Goal: Task Accomplishment & Management: Manage account settings

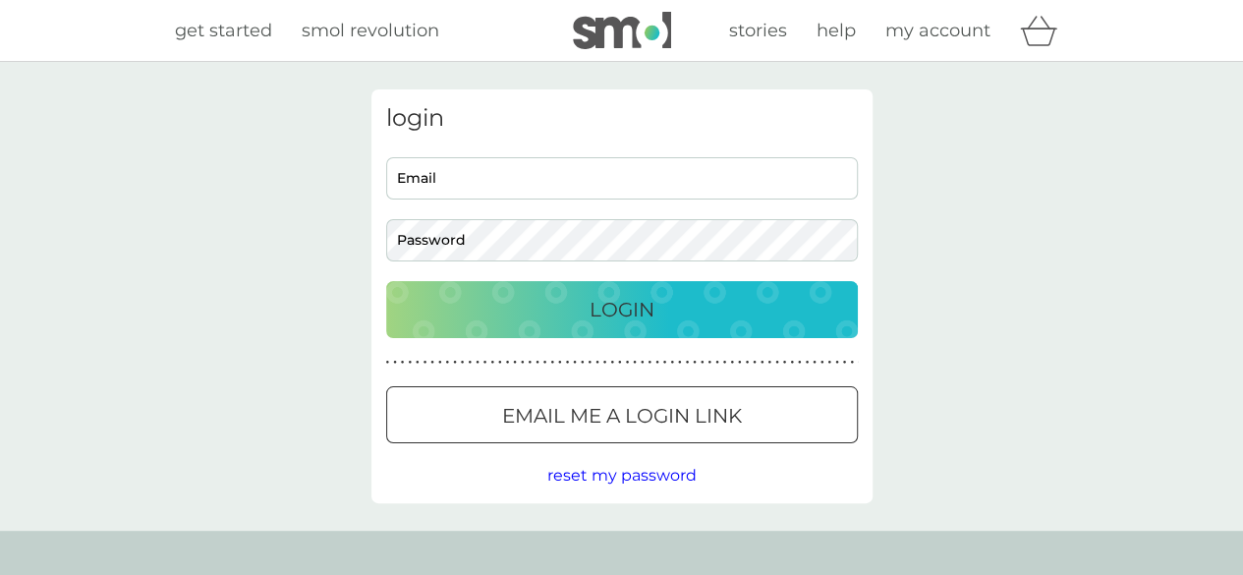
click at [535, 181] on input "Email" at bounding box center [622, 178] width 472 height 42
type input "[EMAIL_ADDRESS][DOMAIN_NAME]"
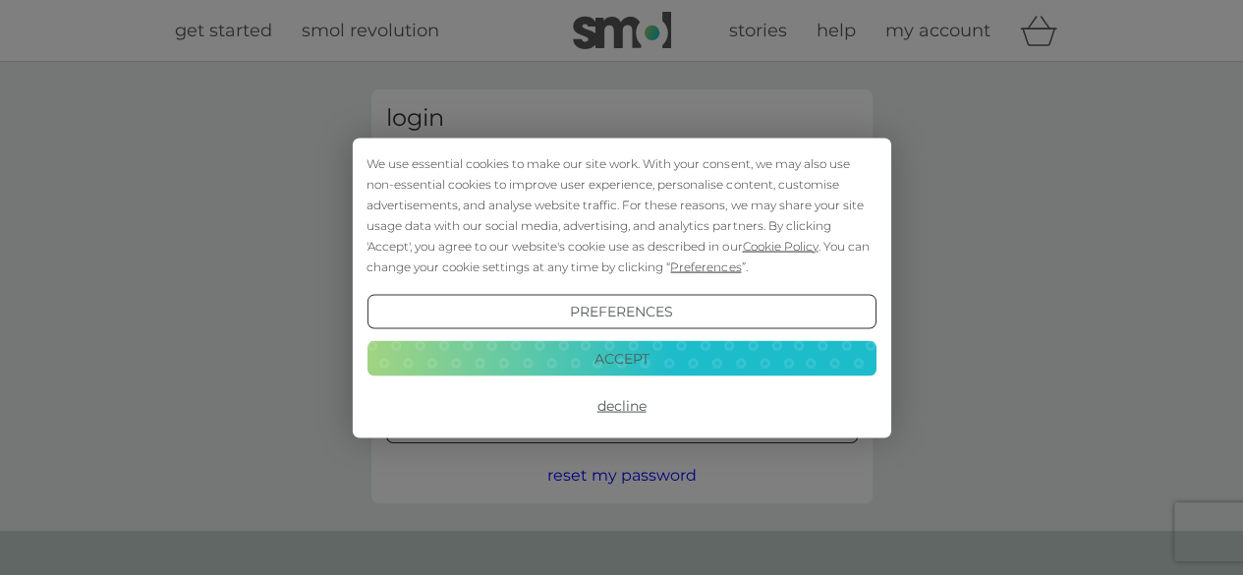
click at [624, 401] on button "Decline" at bounding box center [620, 405] width 509 height 35
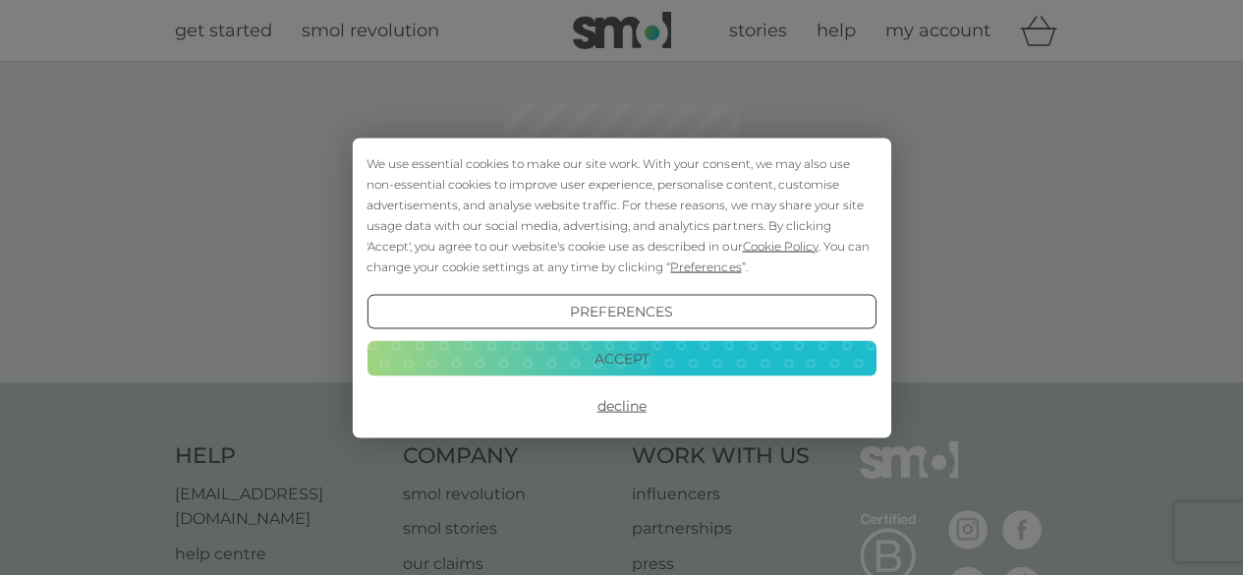
click at [621, 406] on button "Decline" at bounding box center [620, 405] width 509 height 35
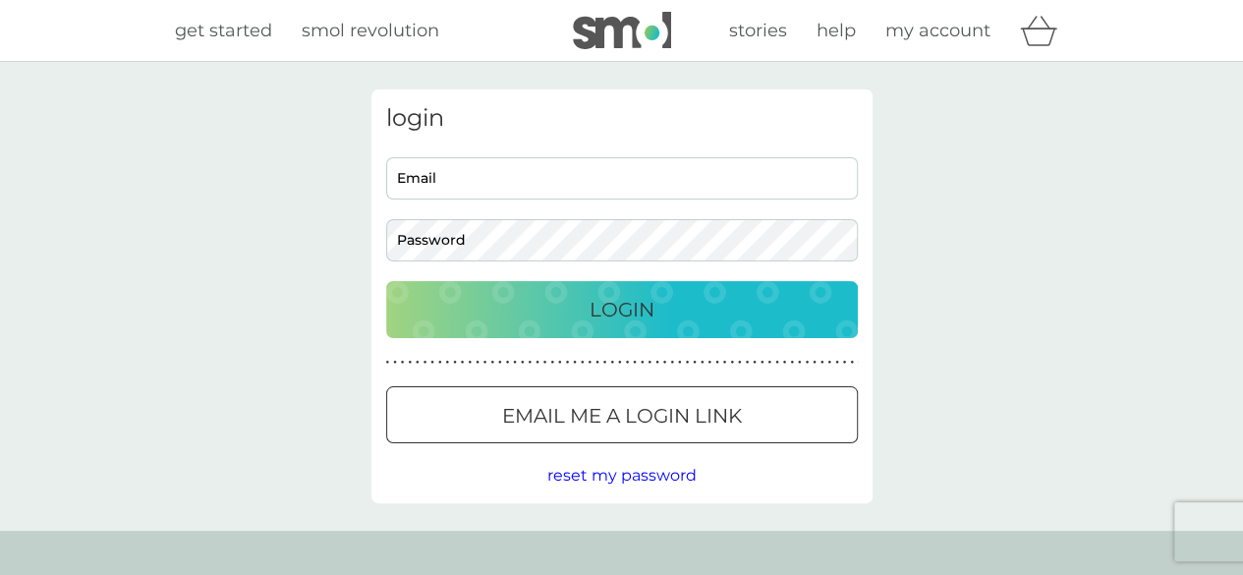
click at [488, 178] on input "Email" at bounding box center [622, 178] width 472 height 42
type input "louisa.peaver@gmail.com"
click at [518, 297] on div "Login" at bounding box center [622, 309] width 432 height 31
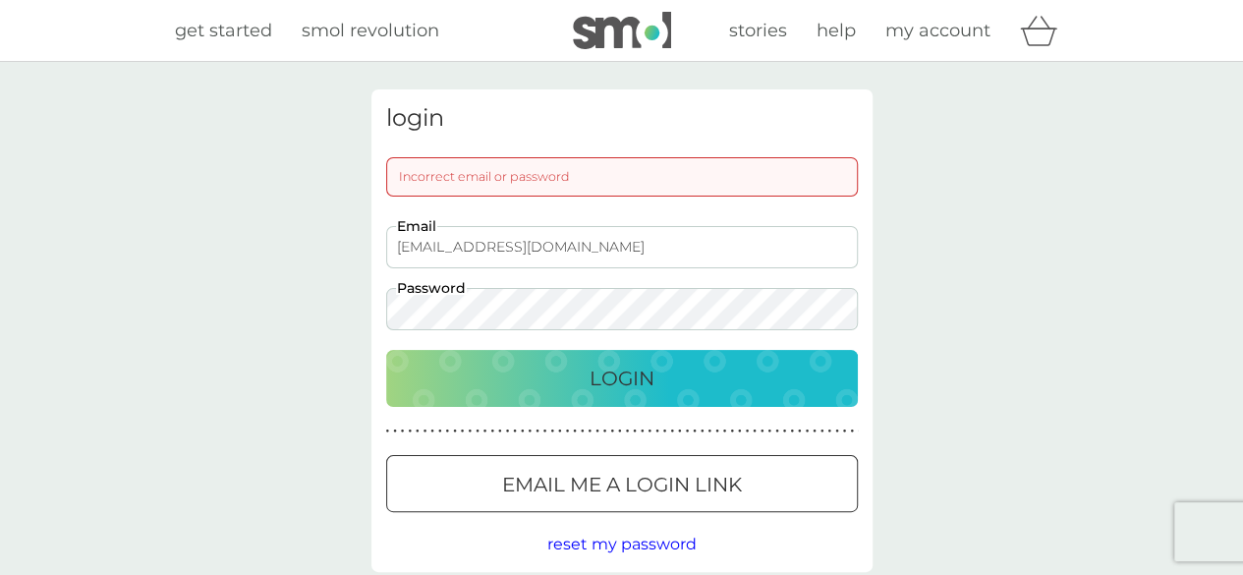
click at [378, 309] on div "louisa.peaver@gmail.com Email Password" at bounding box center [621, 278] width 486 height 104
click at [510, 381] on div "Login" at bounding box center [622, 378] width 432 height 31
click at [615, 540] on span "reset my password" at bounding box center [621, 543] width 149 height 19
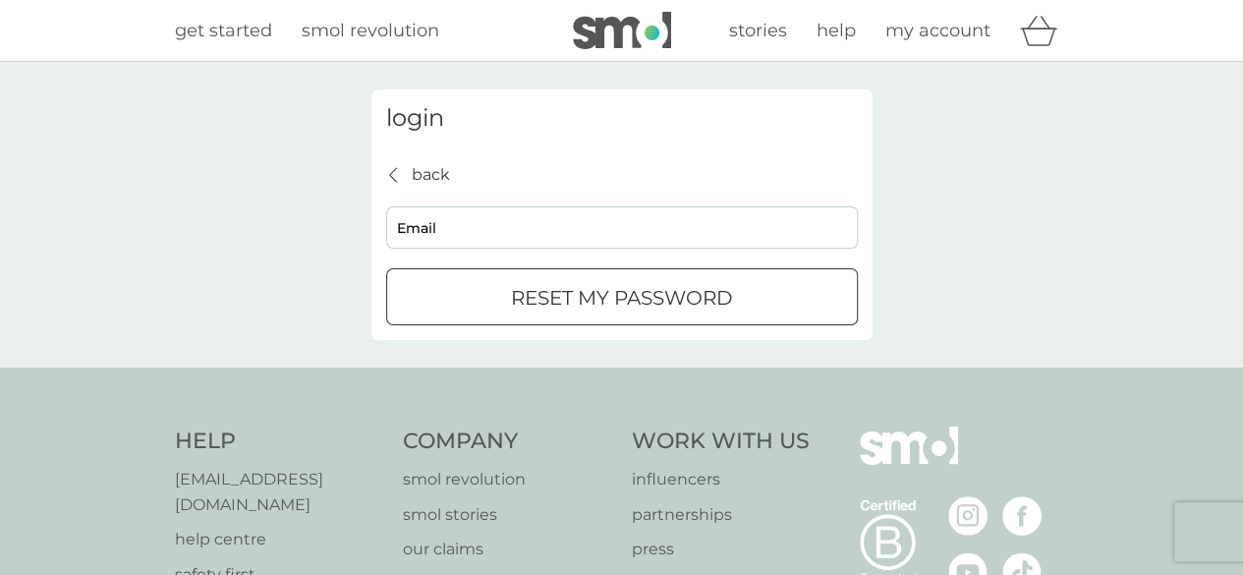
click at [444, 231] on input "Email" at bounding box center [622, 227] width 472 height 42
type input "louisa.peaver@gmail.com"
click at [513, 288] on p "reset my password" at bounding box center [622, 297] width 222 height 31
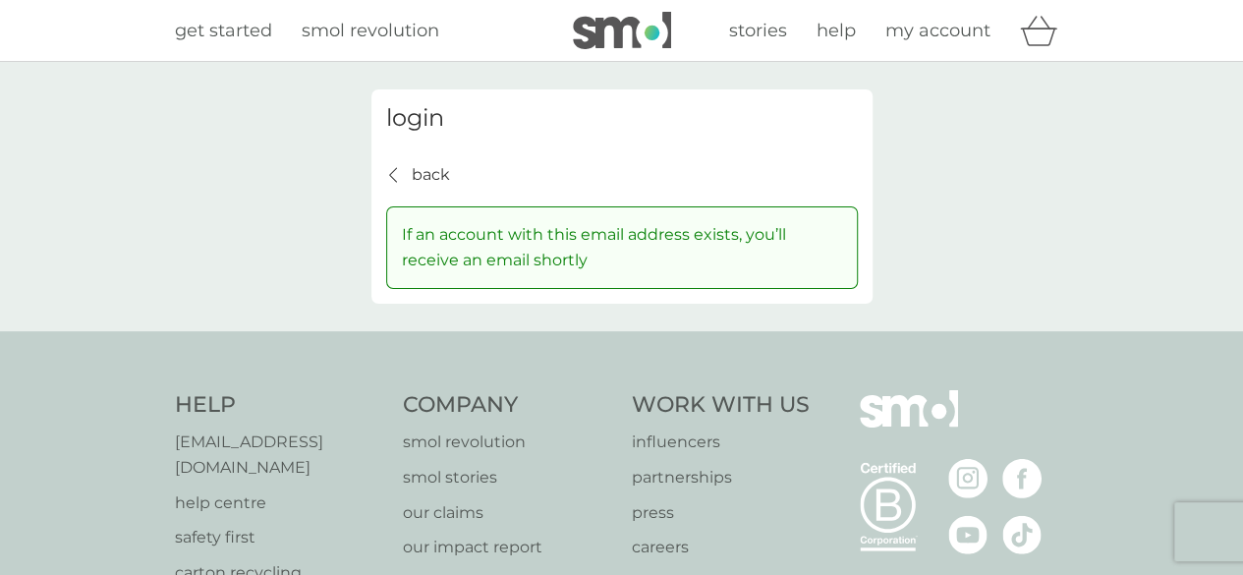
click at [357, 28] on span "smol revolution" at bounding box center [371, 31] width 138 height 22
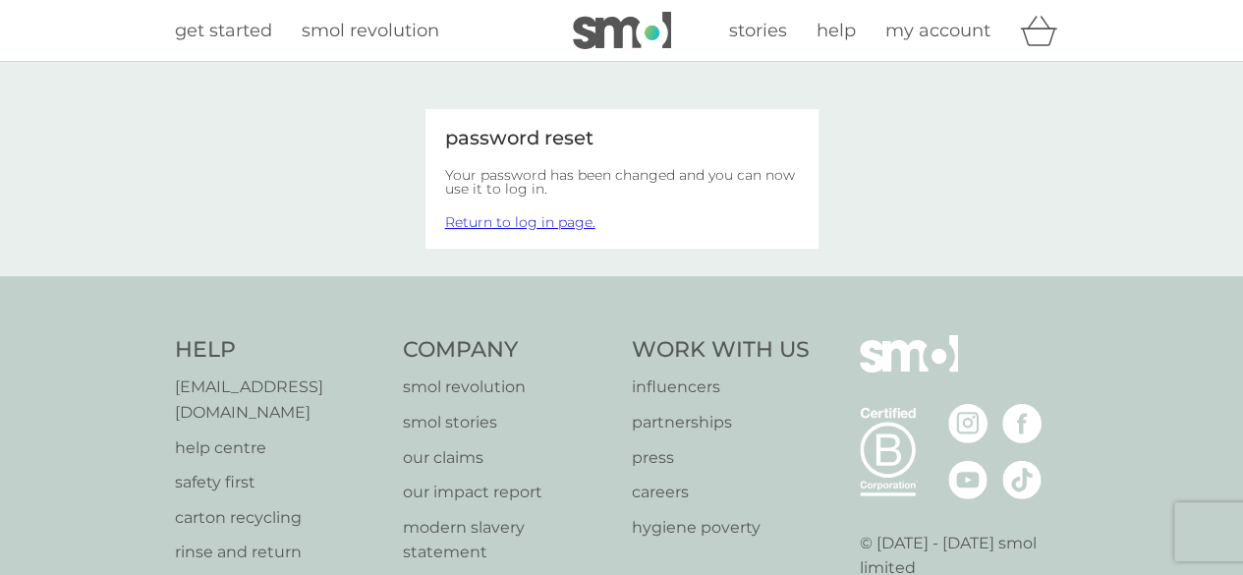
click at [502, 221] on link "Return to log in page." at bounding box center [520, 222] width 150 height 18
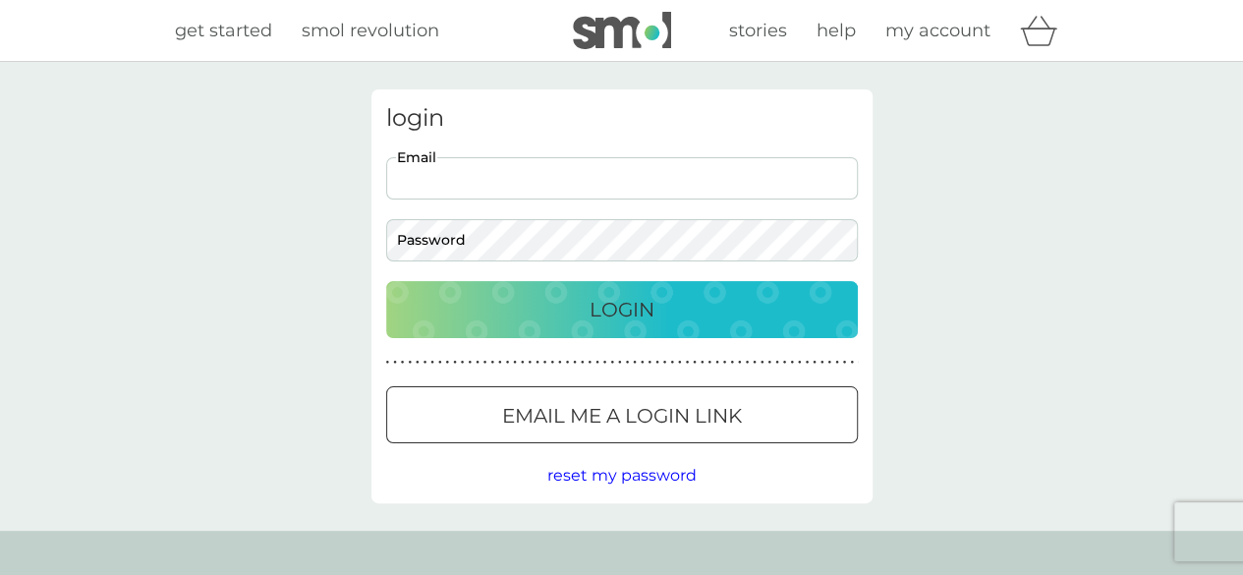
click at [490, 186] on input "Email" at bounding box center [622, 178] width 472 height 42
type input "louisa.peaver@gmail.com"
click at [573, 301] on div "Login" at bounding box center [622, 309] width 432 height 31
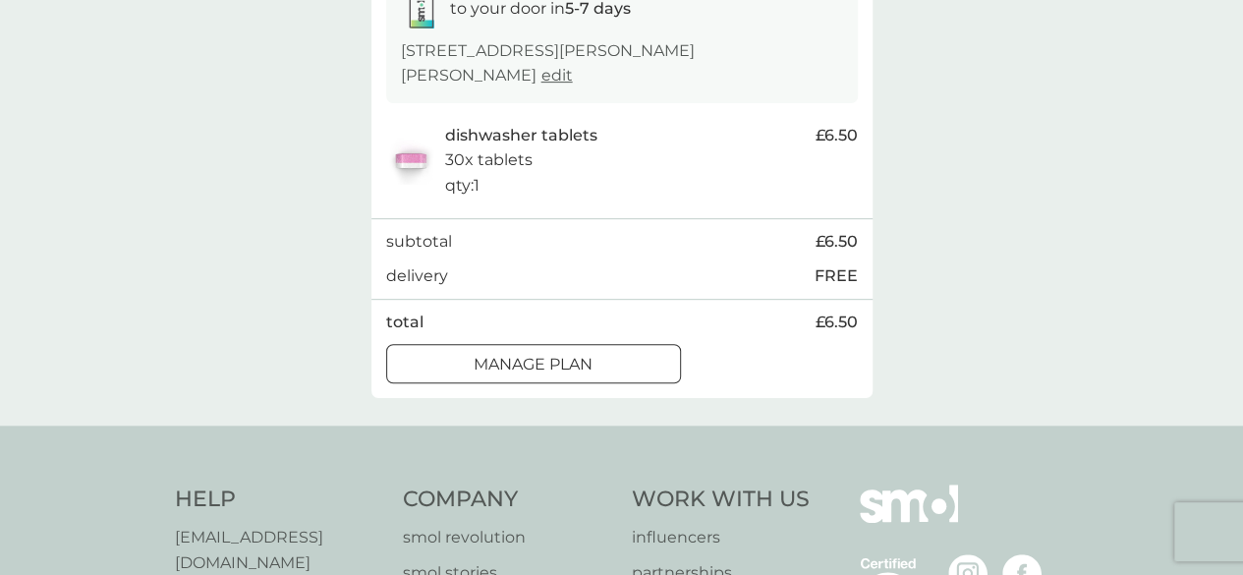
scroll to position [393, 0]
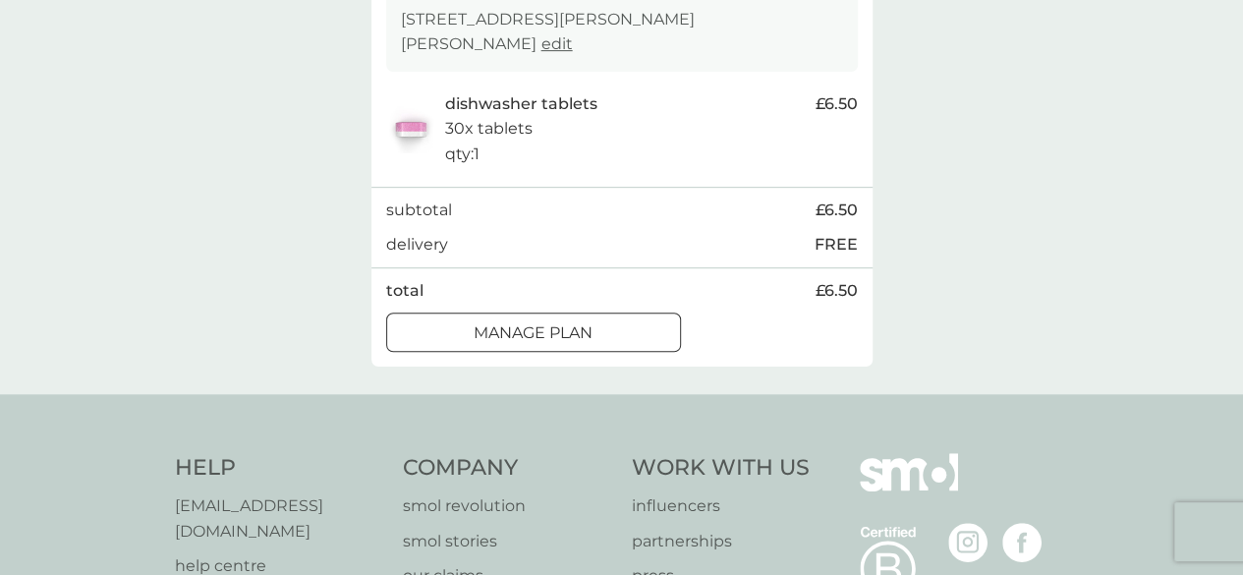
click at [452, 320] on div "Manage plan" at bounding box center [533, 333] width 293 height 26
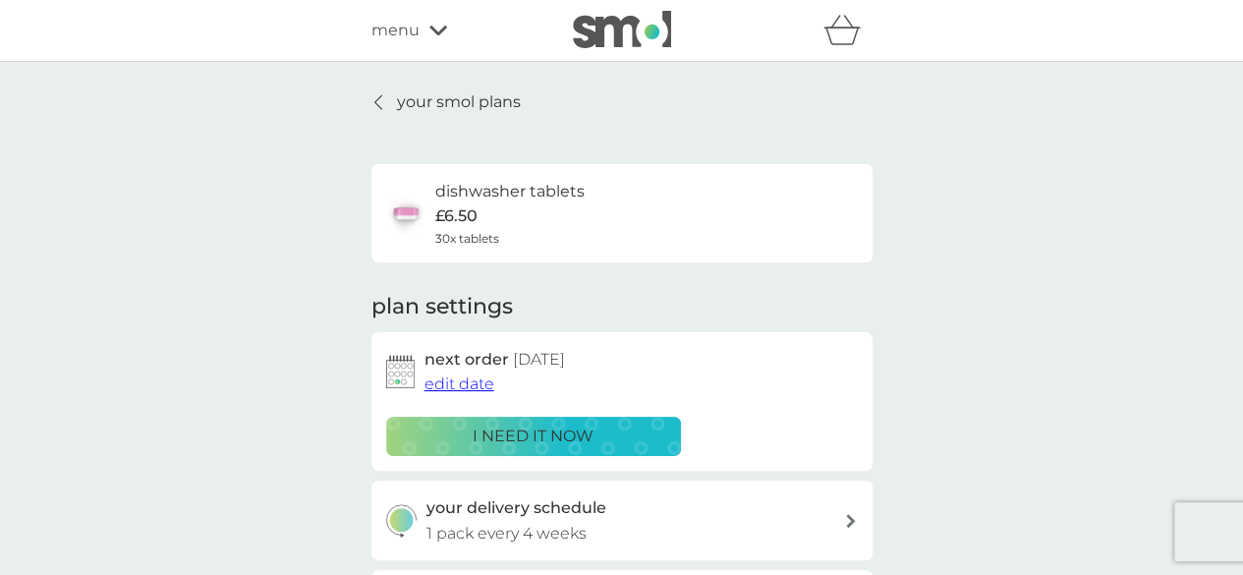
click at [456, 106] on p "your smol plans" at bounding box center [459, 102] width 124 height 26
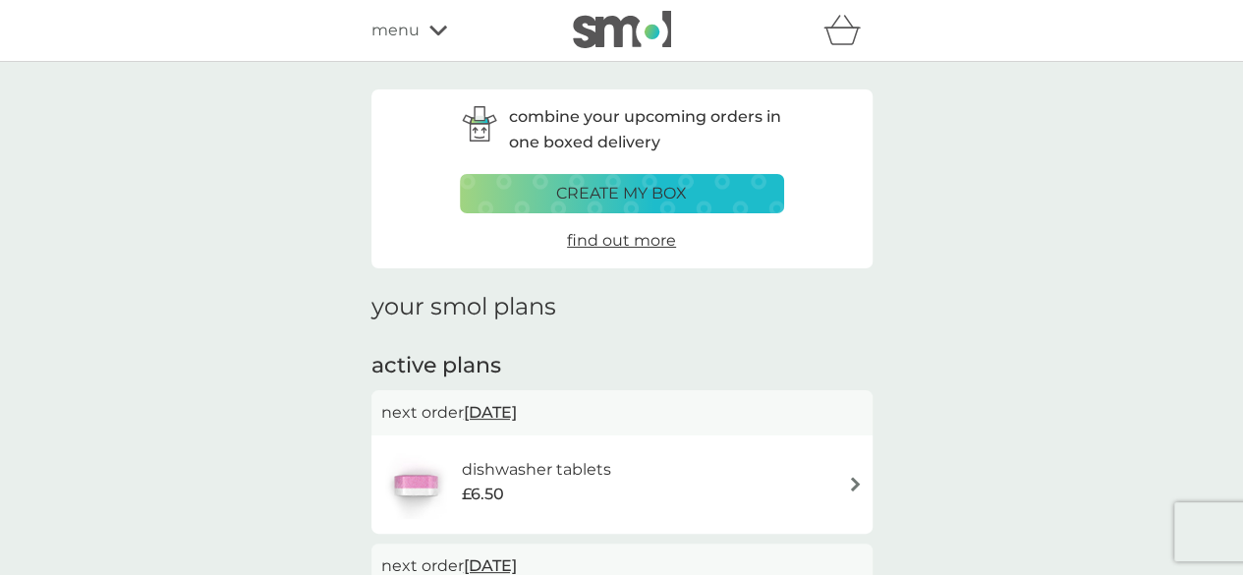
click at [632, 193] on p "create my box" at bounding box center [621, 194] width 131 height 26
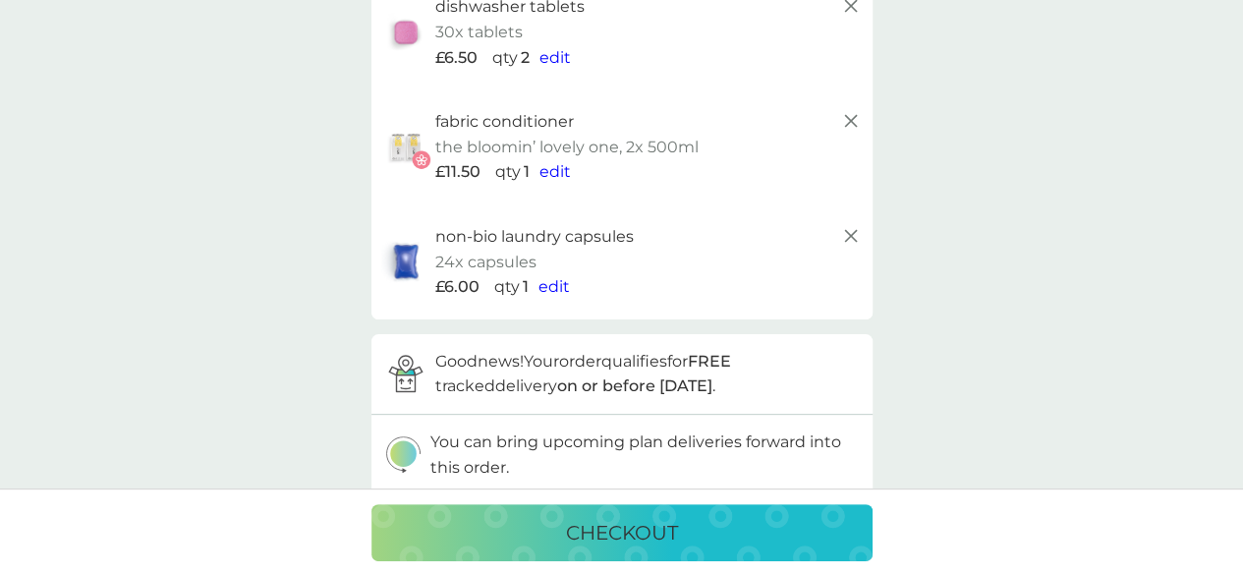
scroll to position [196, 0]
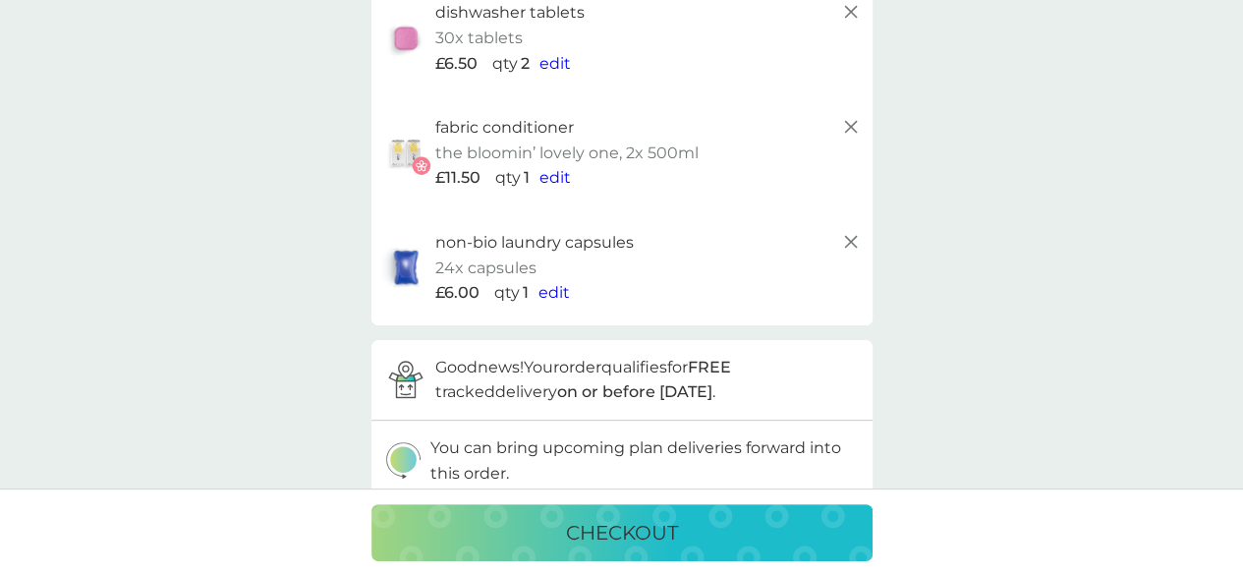
click at [852, 245] on icon at bounding box center [851, 242] width 24 height 24
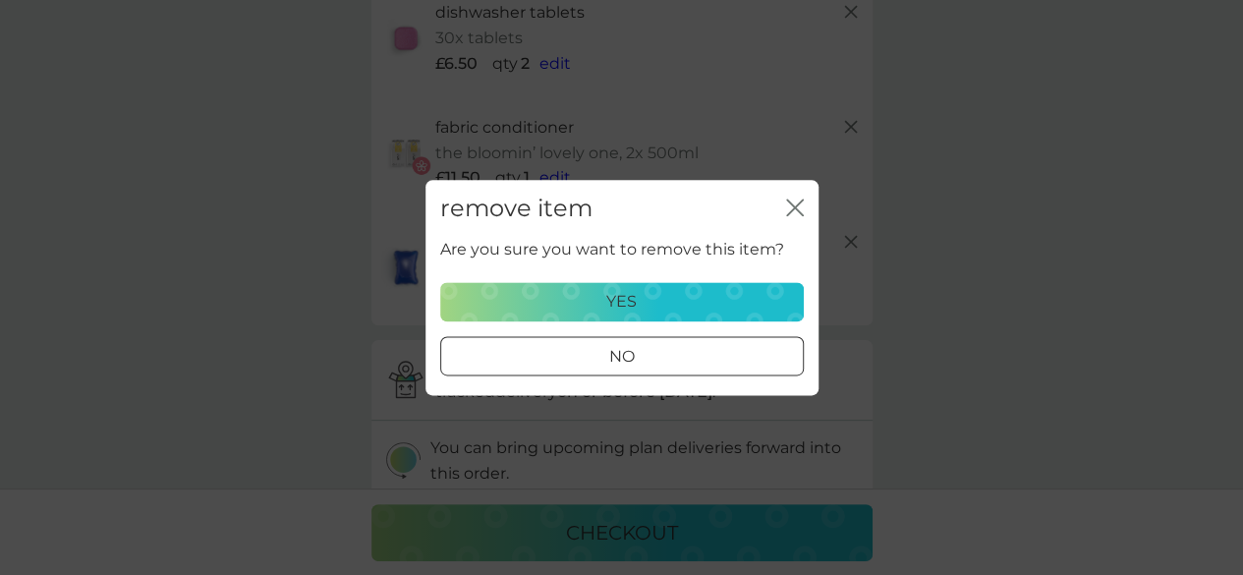
click at [703, 295] on div "yes" at bounding box center [622, 302] width 338 height 26
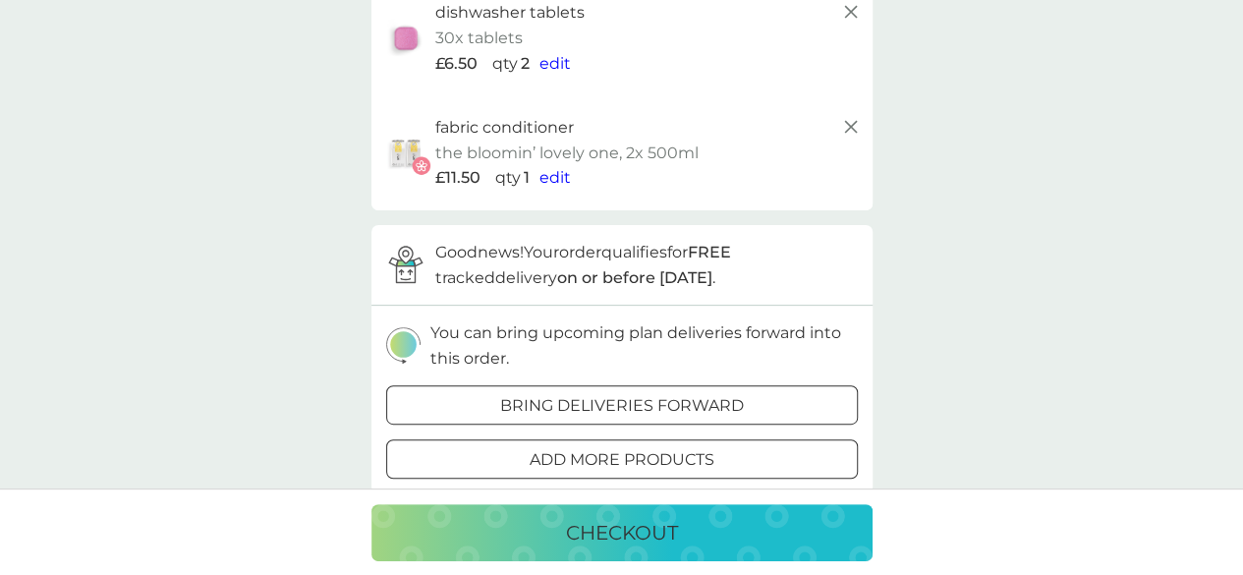
click at [845, 129] on icon at bounding box center [851, 127] width 24 height 24
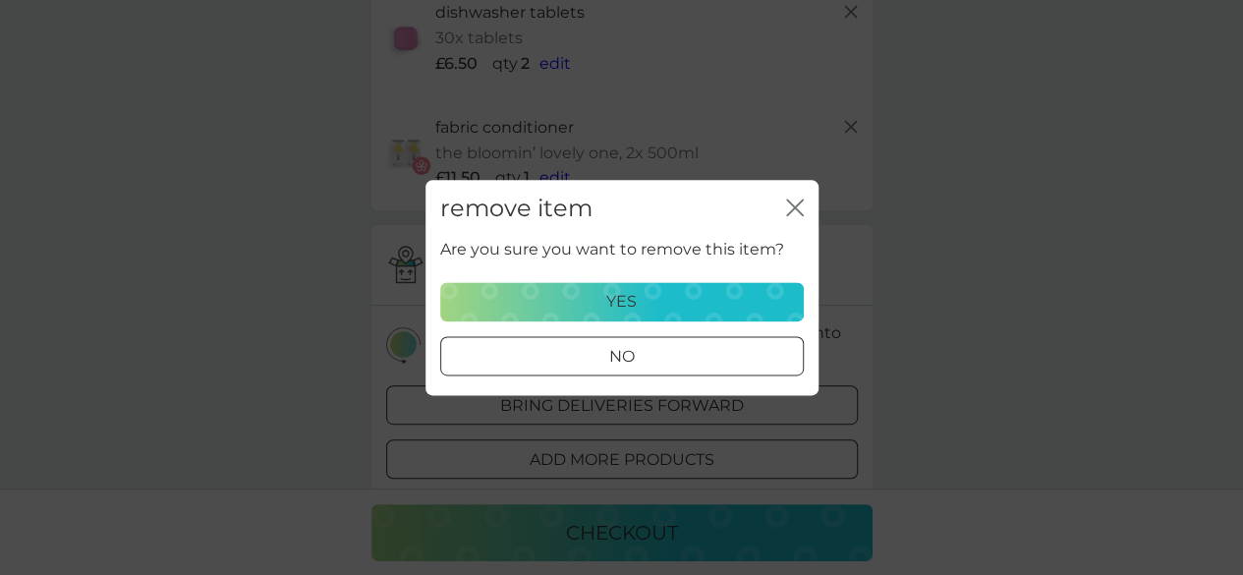
click at [709, 297] on div "yes" at bounding box center [622, 302] width 338 height 26
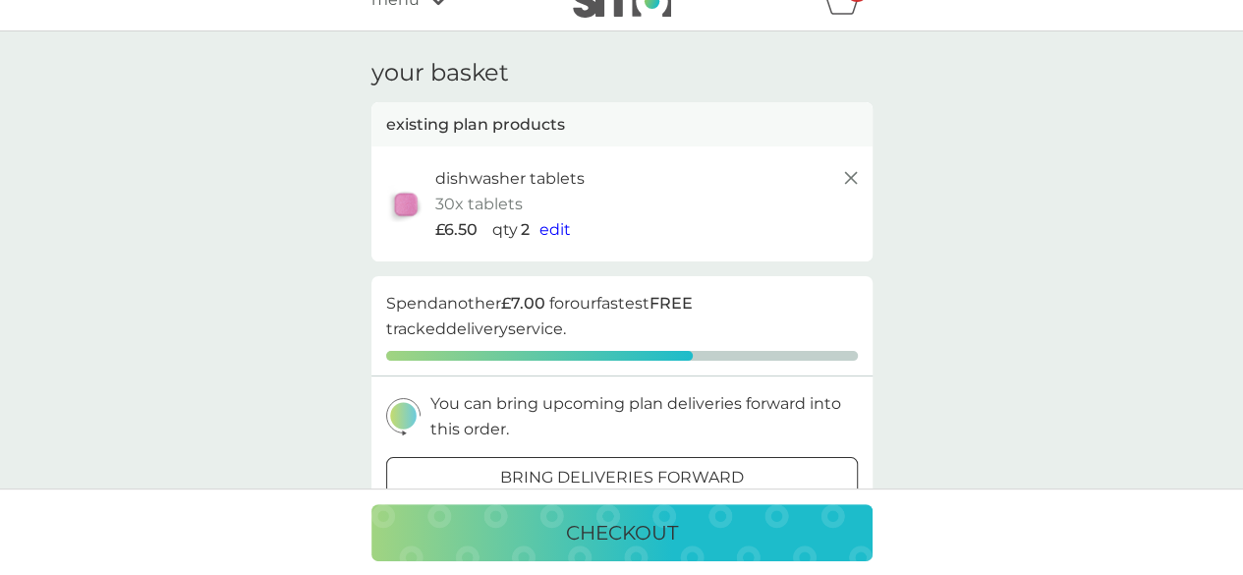
scroll to position [0, 0]
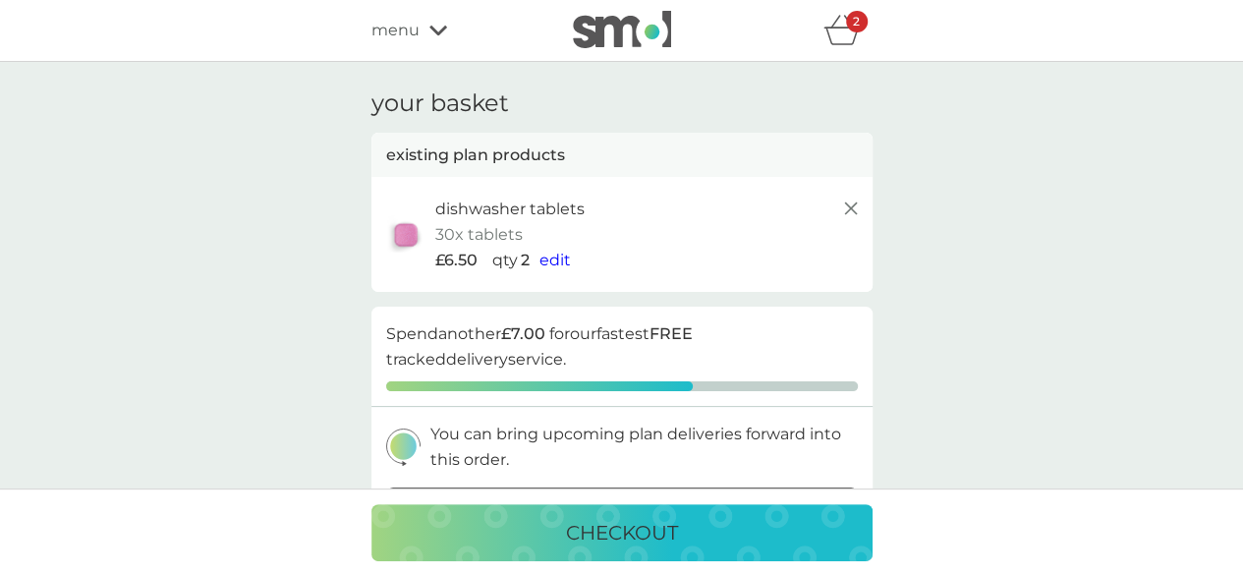
click at [546, 260] on span "edit" at bounding box center [554, 260] width 31 height 19
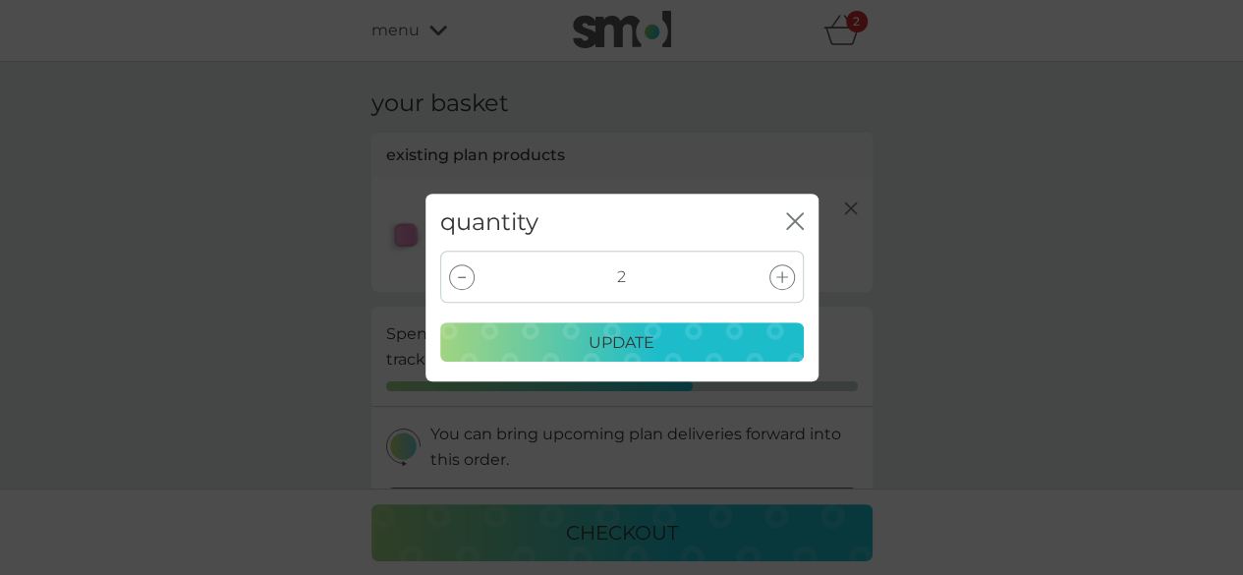
click at [462, 276] on icon at bounding box center [462, 277] width 8 height 2
click at [613, 341] on p "update" at bounding box center [622, 343] width 66 height 26
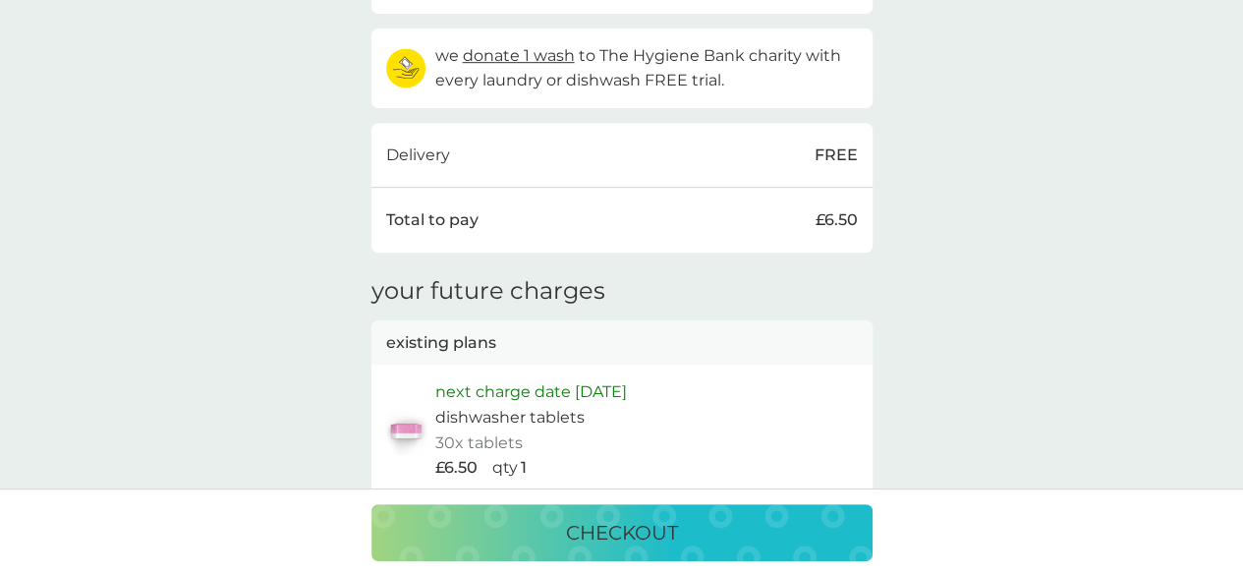
scroll to position [589, 0]
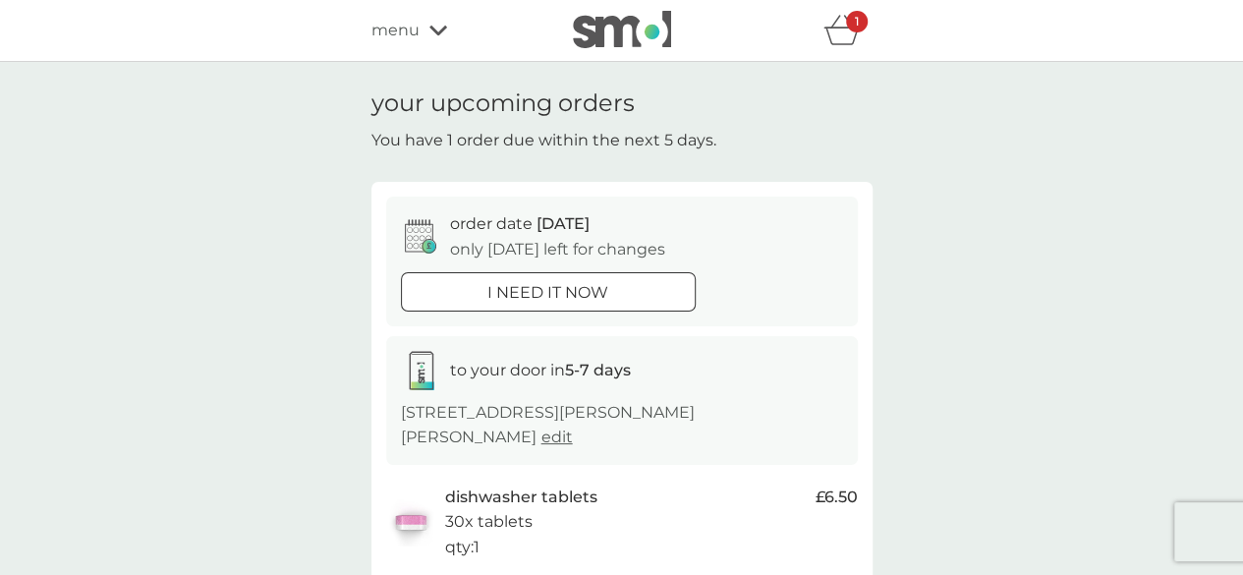
click at [411, 32] on span "menu" at bounding box center [395, 31] width 48 height 26
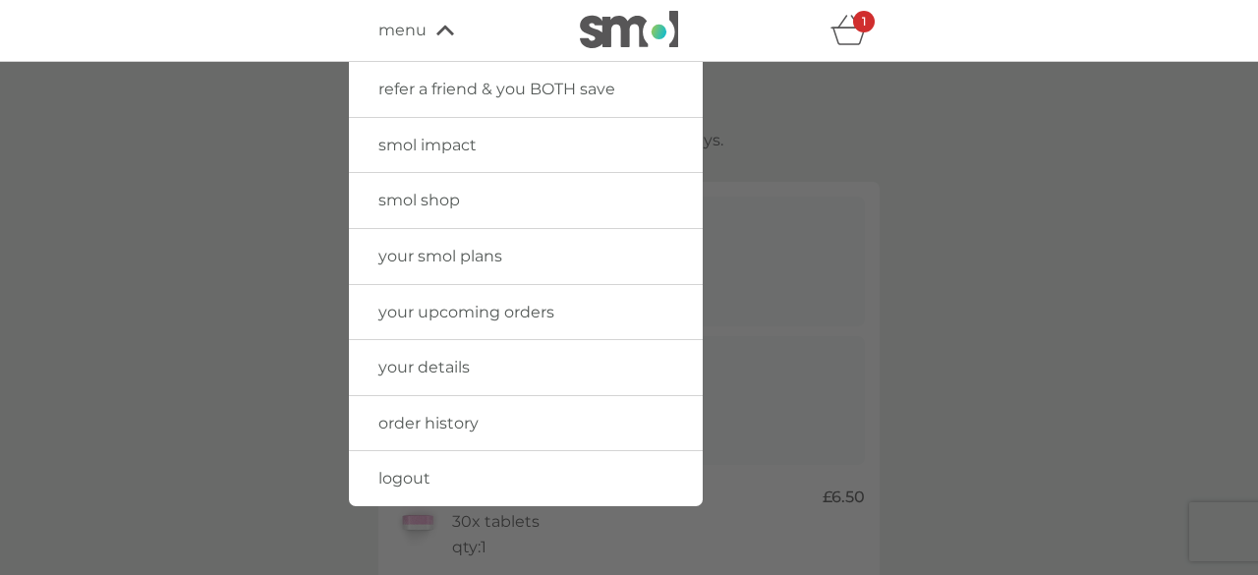
click at [456, 257] on span "your smol plans" at bounding box center [440, 256] width 124 height 19
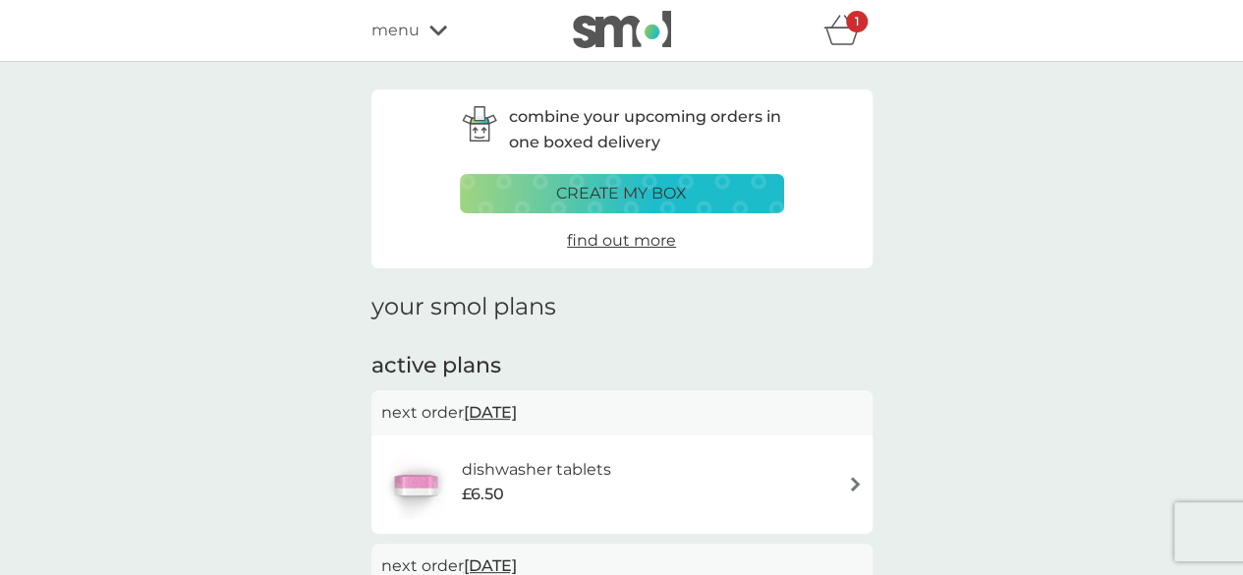
click at [843, 33] on icon "basket" at bounding box center [841, 30] width 37 height 30
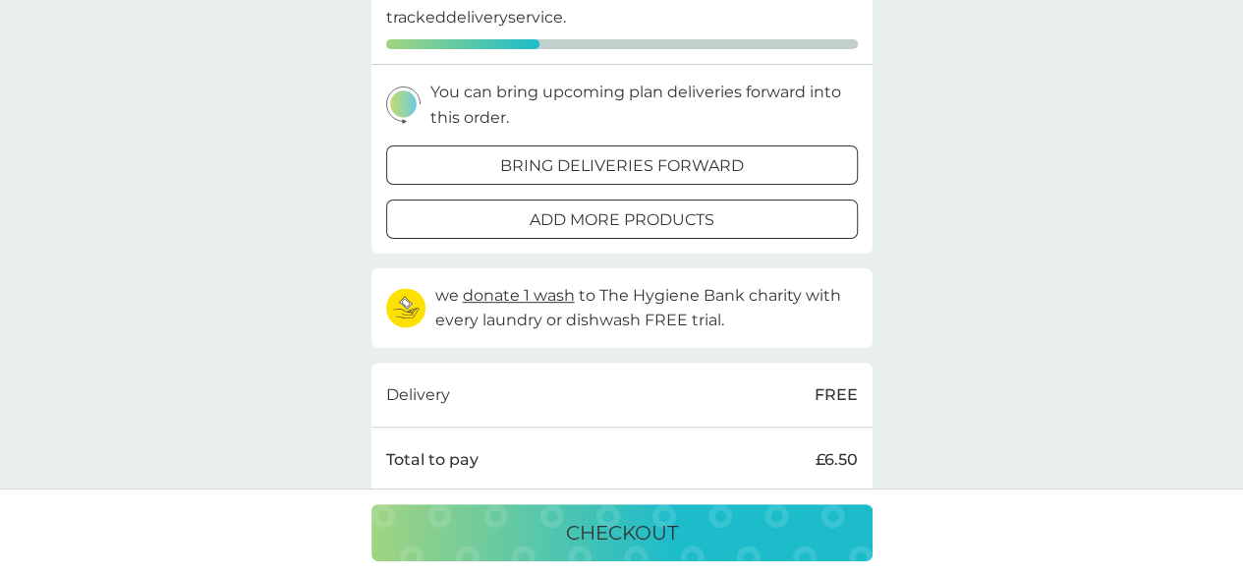
scroll to position [196, 0]
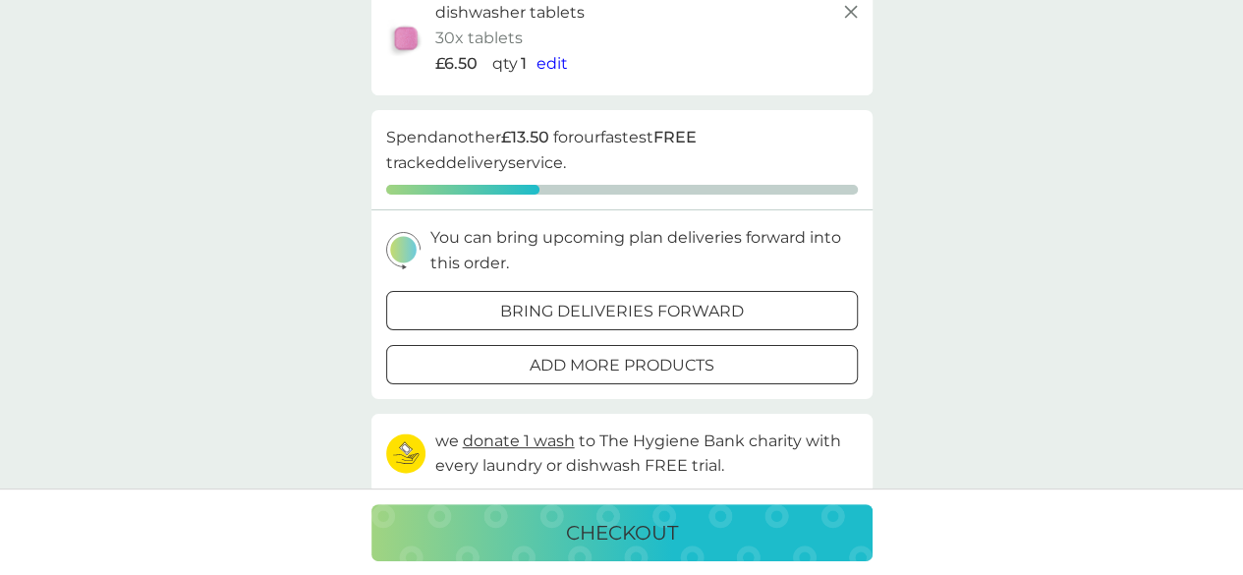
click at [611, 371] on div at bounding box center [622, 365] width 71 height 21
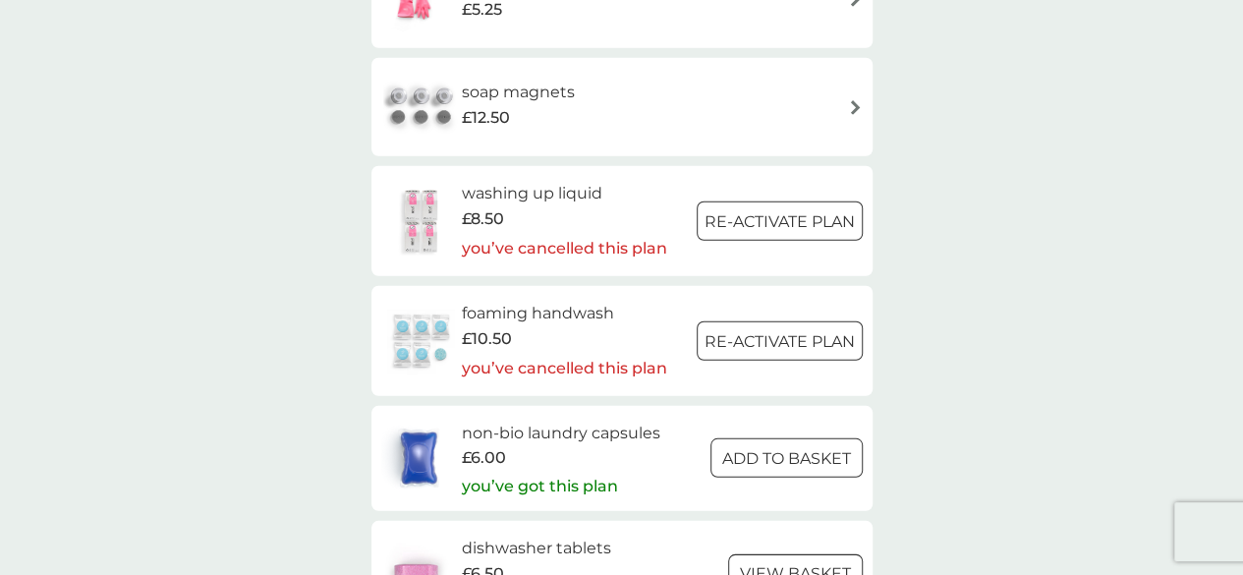
scroll to position [2751, 0]
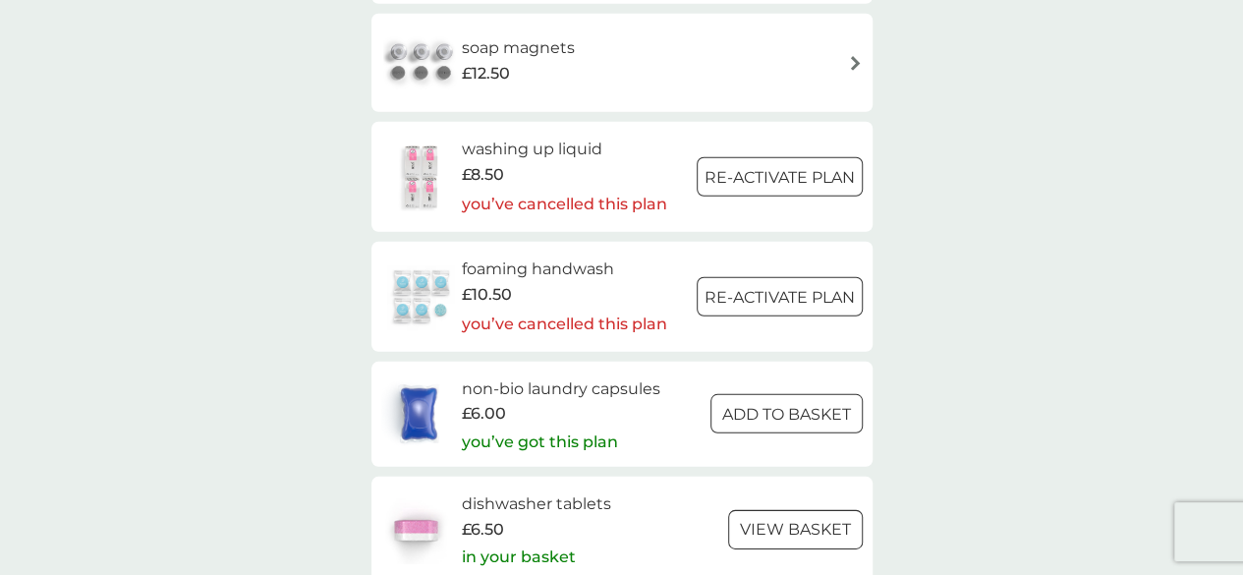
click at [751, 298] on div at bounding box center [756, 296] width 14 height 14
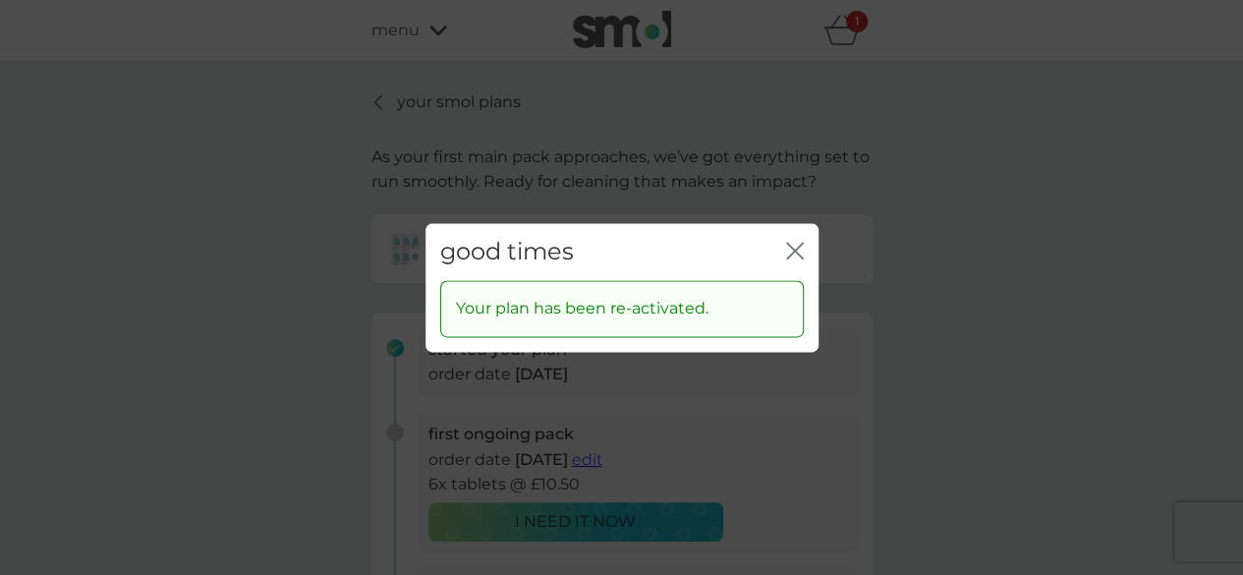
click at [790, 248] on icon "close" at bounding box center [791, 251] width 8 height 16
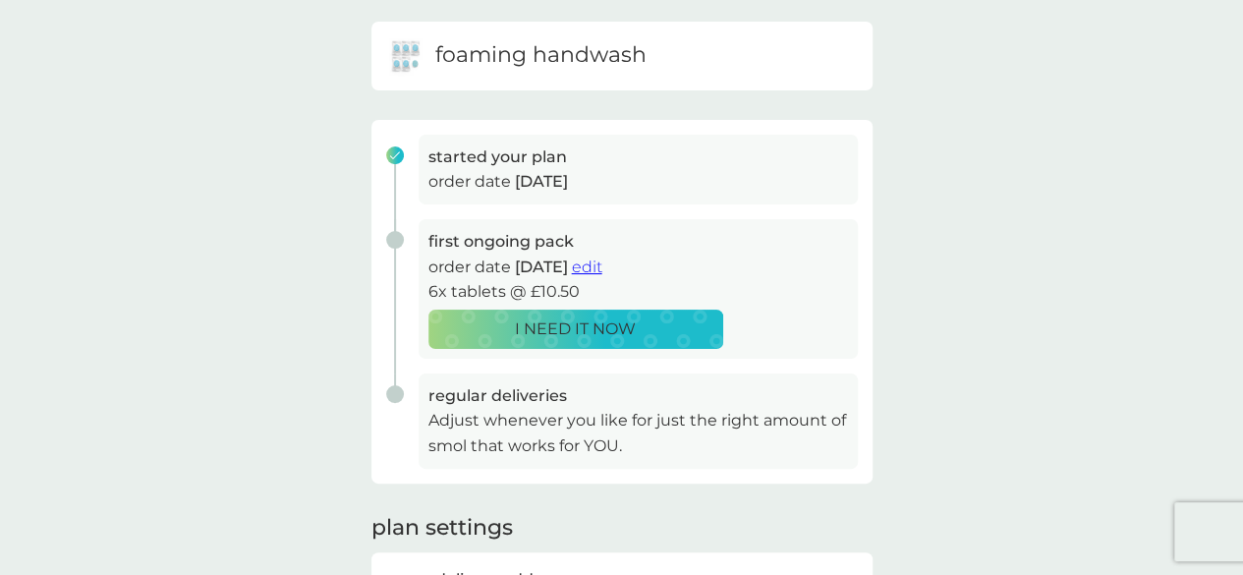
scroll to position [196, 0]
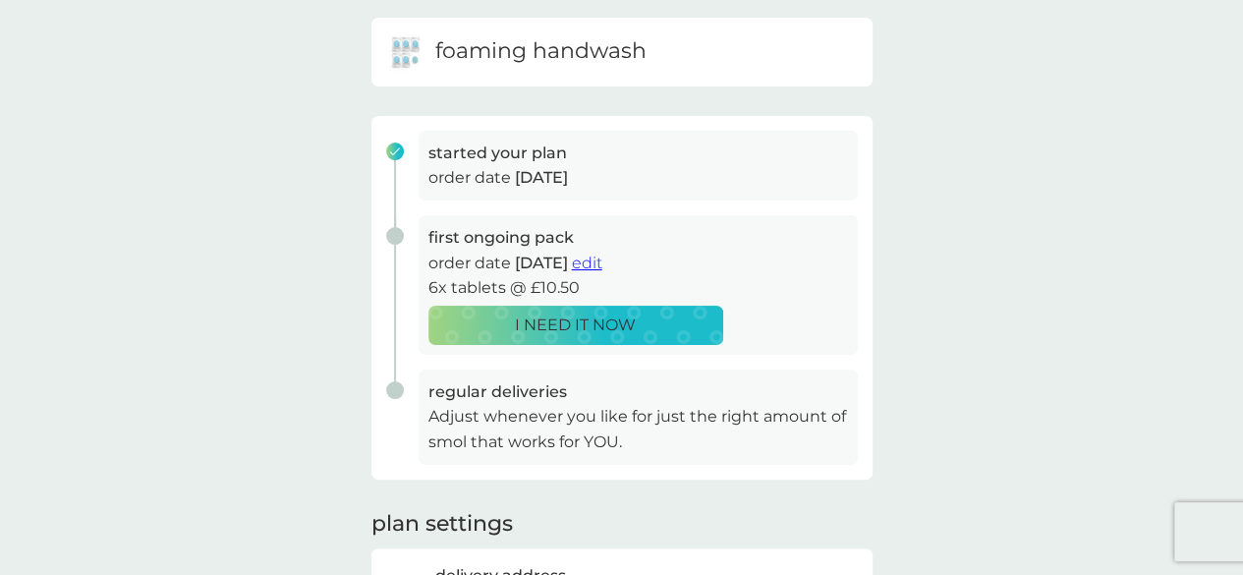
click at [602, 263] on span "edit" at bounding box center [587, 262] width 30 height 19
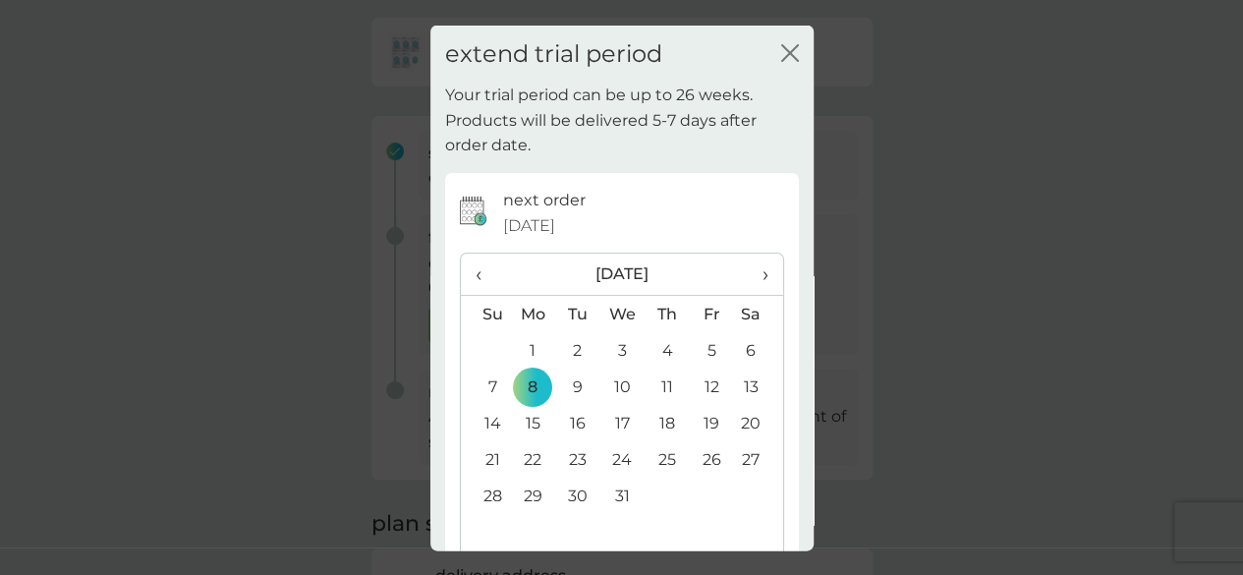
click at [487, 272] on span "‹" at bounding box center [486, 273] width 21 height 41
click at [659, 386] on td "9" at bounding box center [667, 386] width 44 height 36
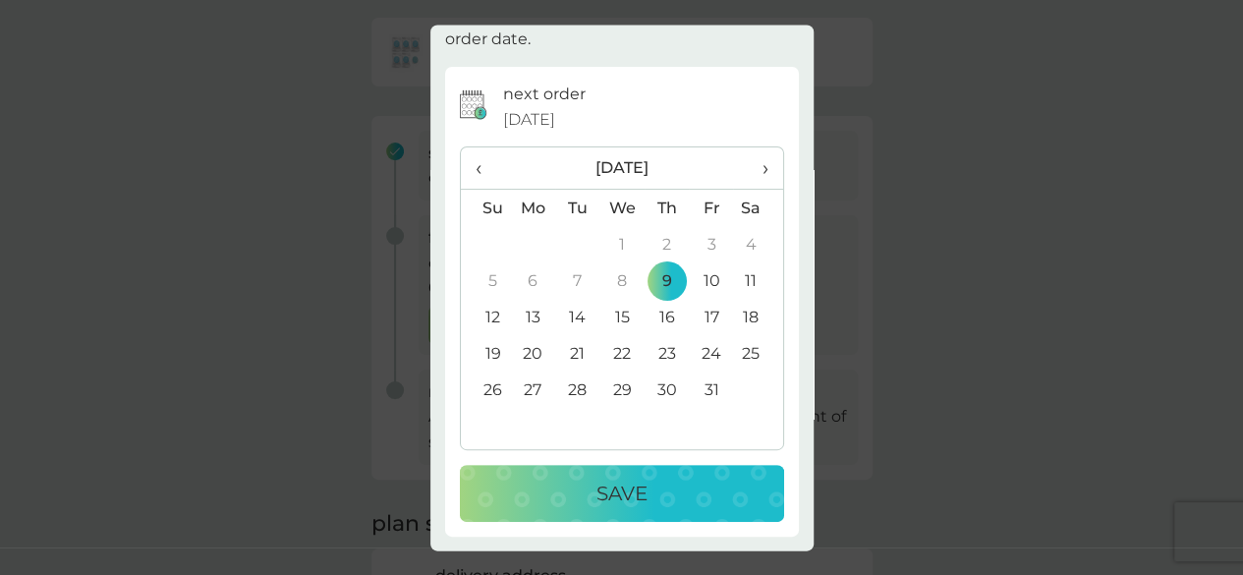
click at [645, 500] on div "Save" at bounding box center [621, 493] width 285 height 31
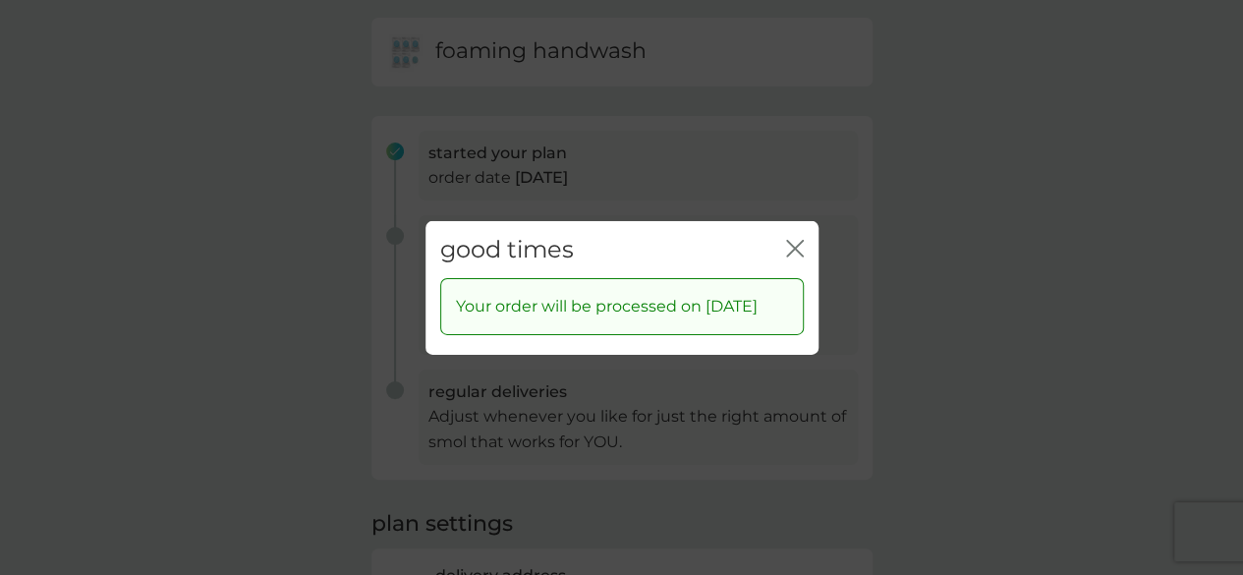
click at [794, 239] on icon "close" at bounding box center [795, 248] width 18 height 18
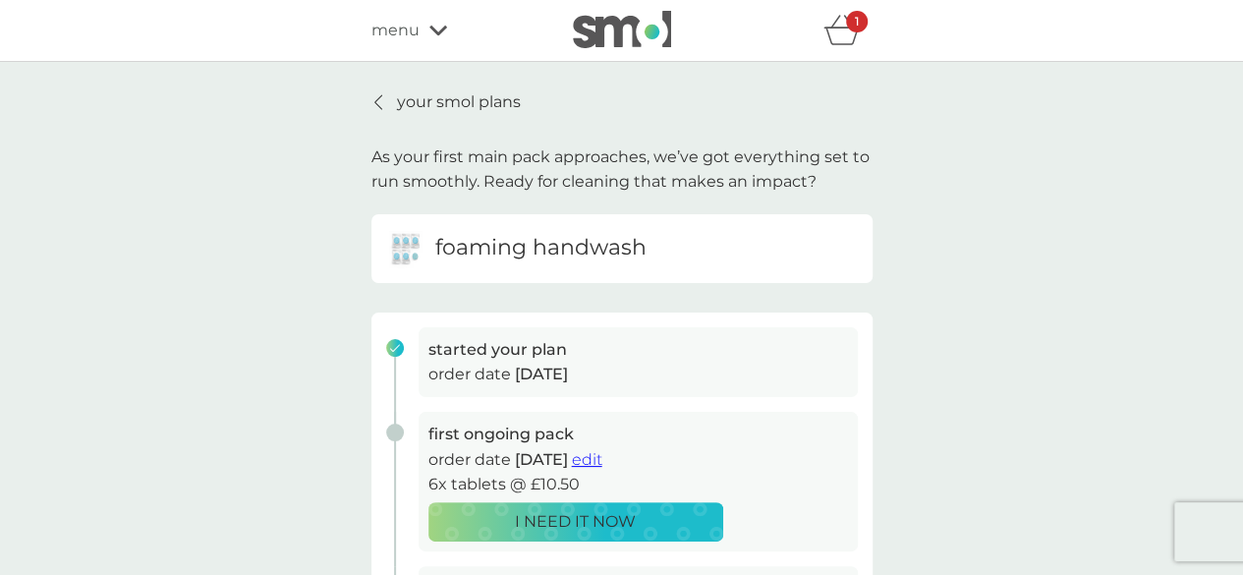
click at [452, 100] on p "your smol plans" at bounding box center [459, 102] width 124 height 26
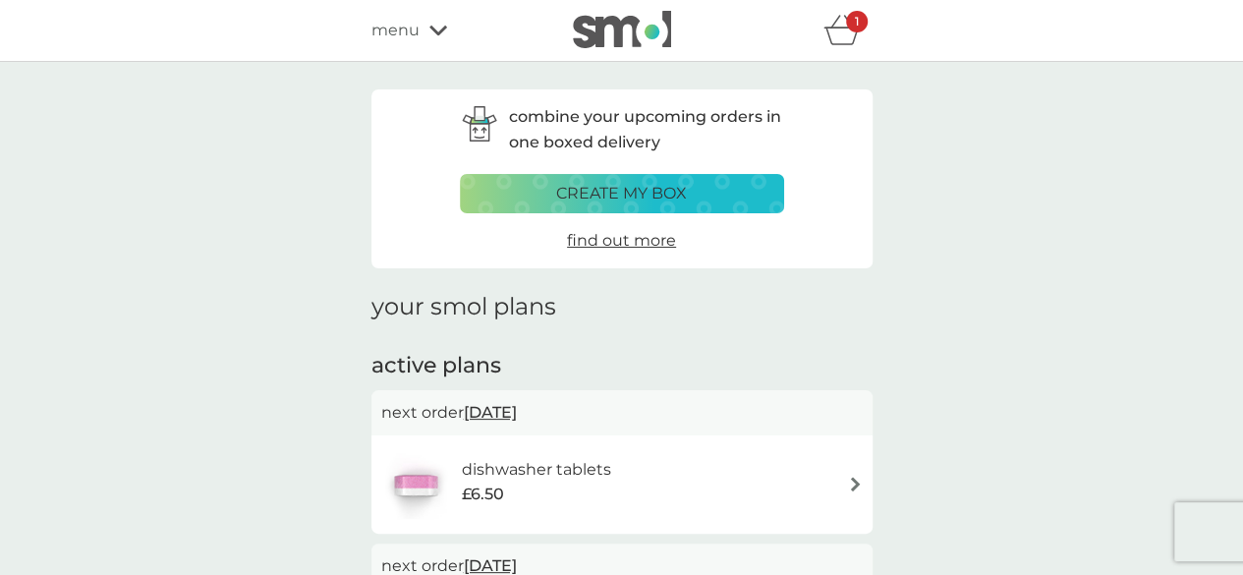
click at [401, 33] on span "menu" at bounding box center [395, 31] width 48 height 26
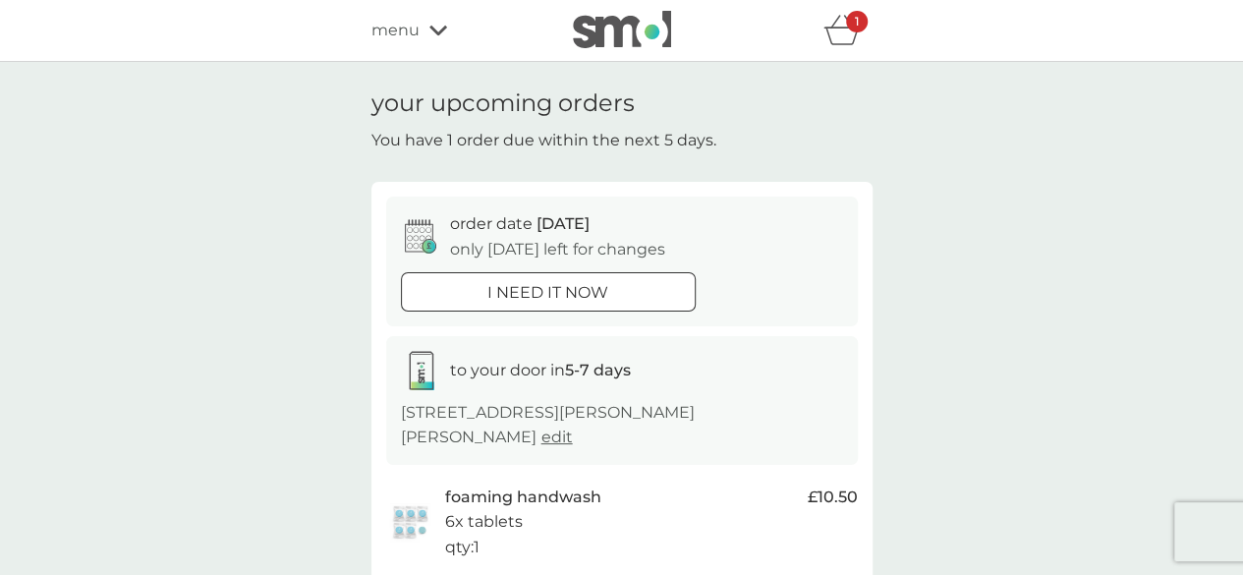
click at [415, 26] on span "menu" at bounding box center [395, 31] width 48 height 26
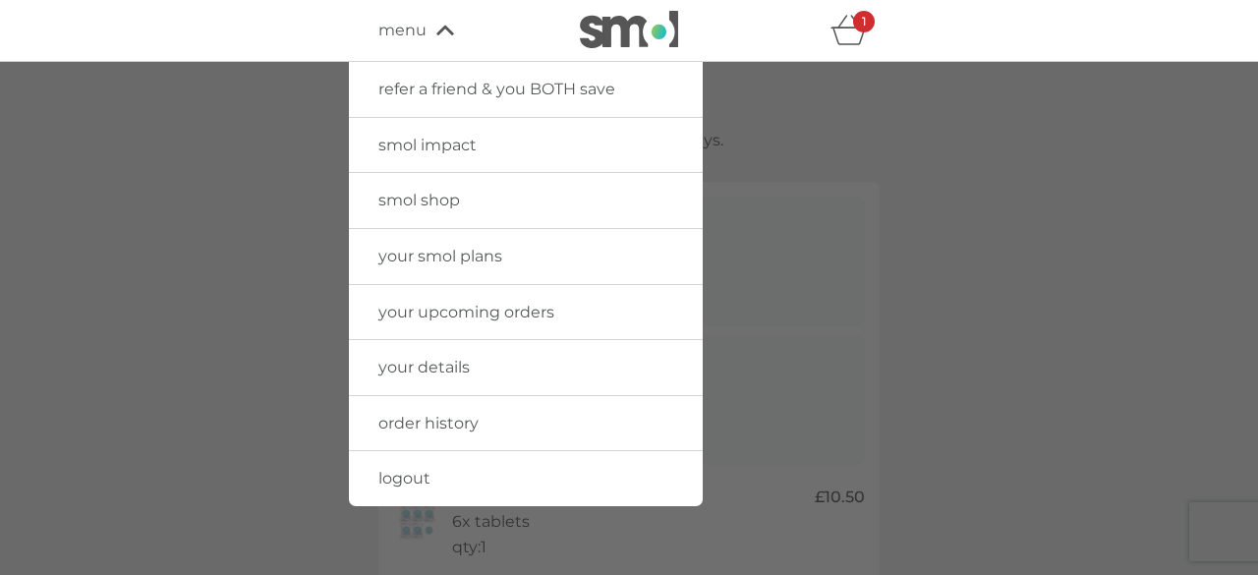
click at [446, 197] on span "smol shop" at bounding box center [419, 200] width 82 height 19
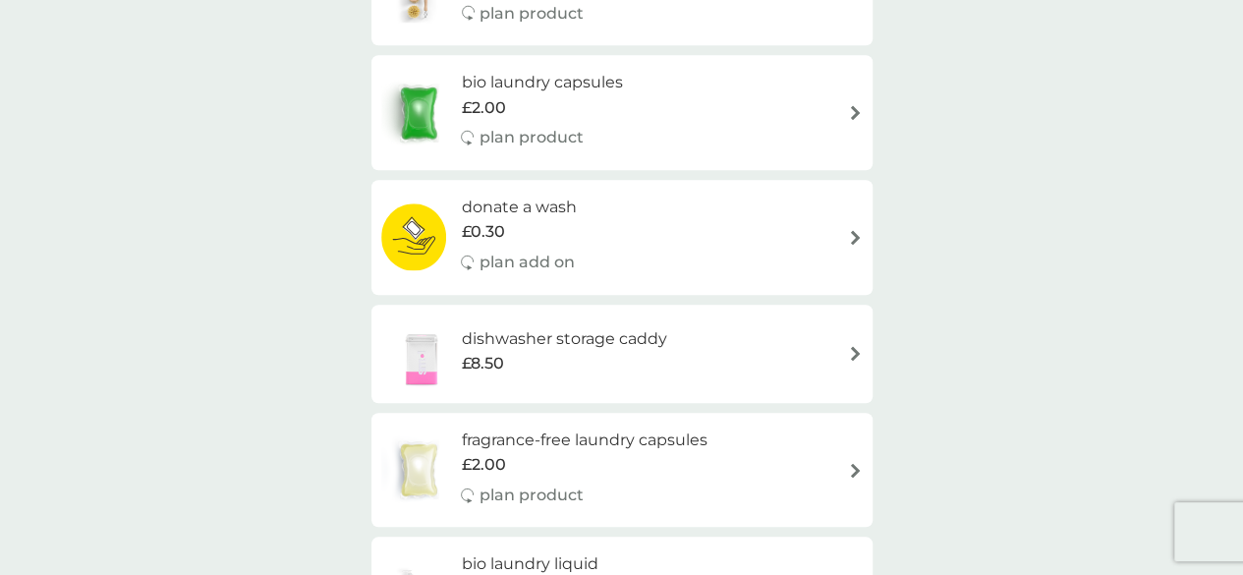
scroll to position [786, 0]
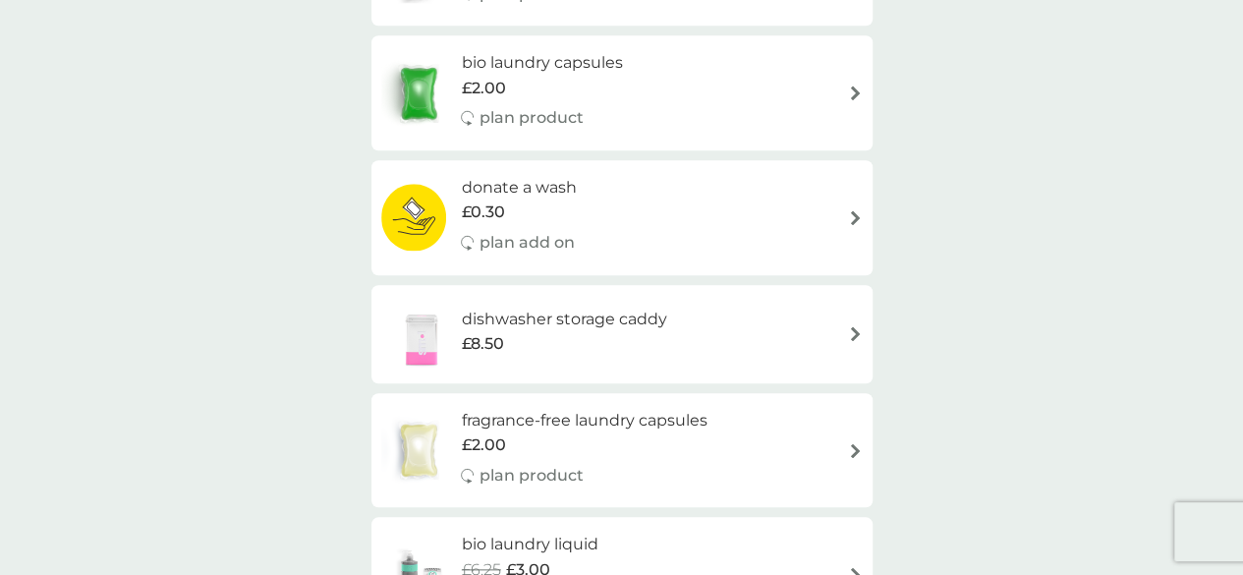
click at [444, 321] on img at bounding box center [421, 334] width 81 height 69
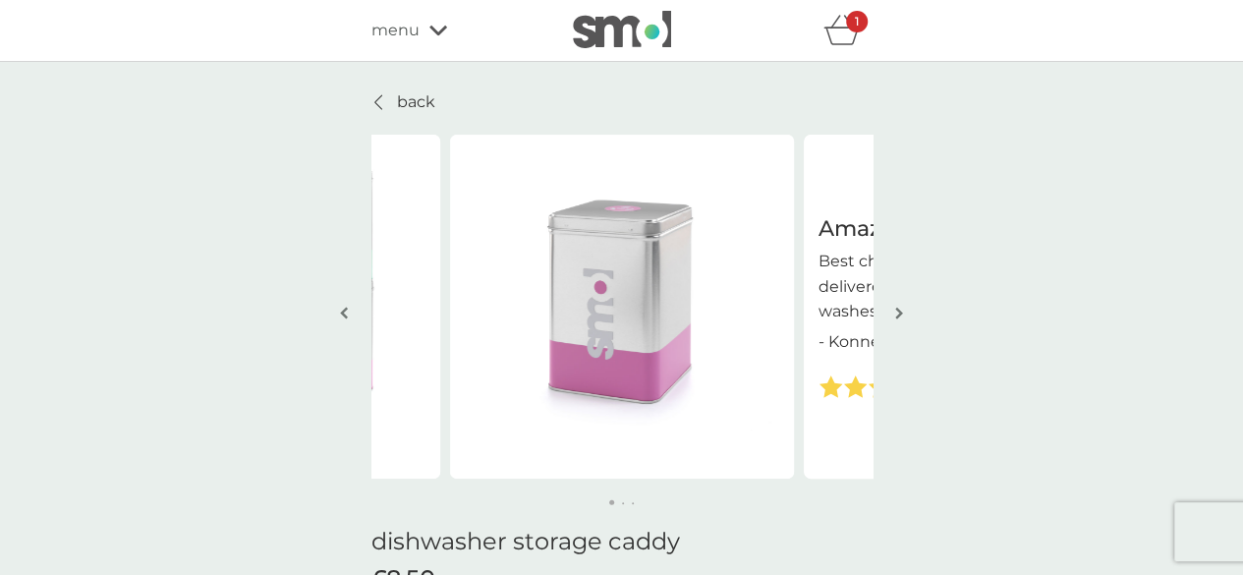
click at [896, 315] on img "button" at bounding box center [899, 313] width 8 height 15
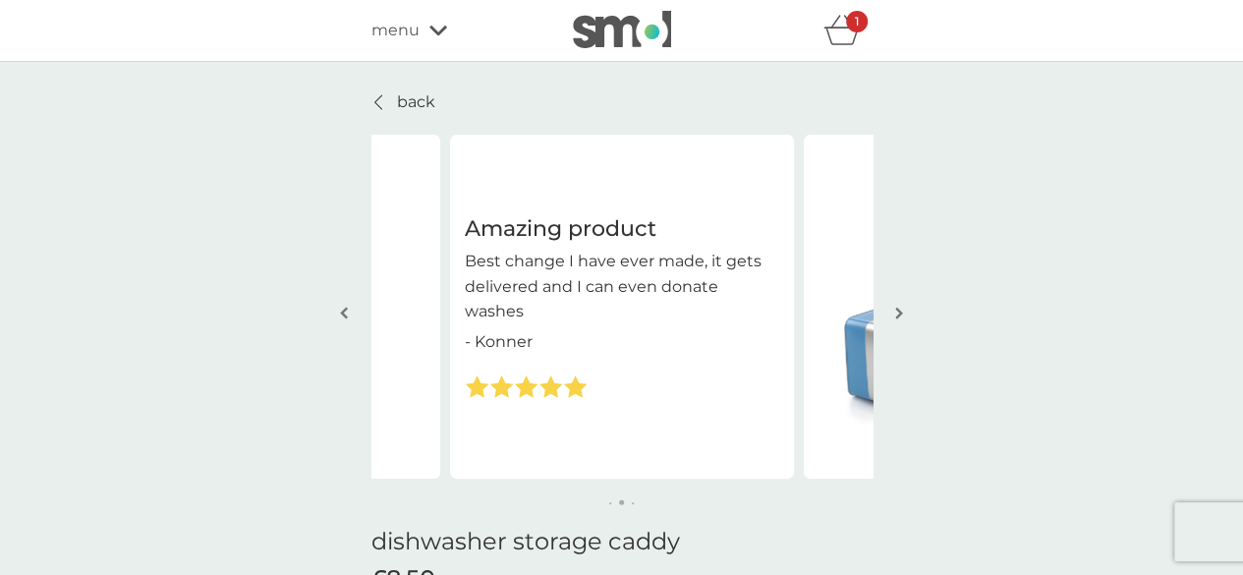
click at [896, 315] on img "button" at bounding box center [899, 313] width 8 height 15
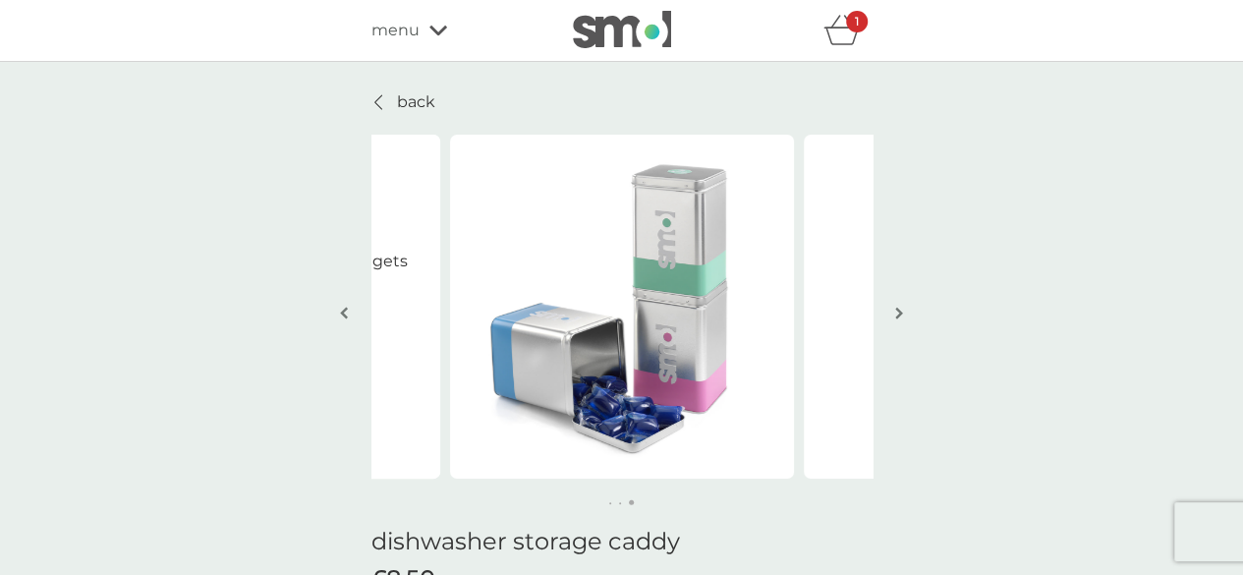
click at [896, 315] on img "button" at bounding box center [899, 313] width 8 height 15
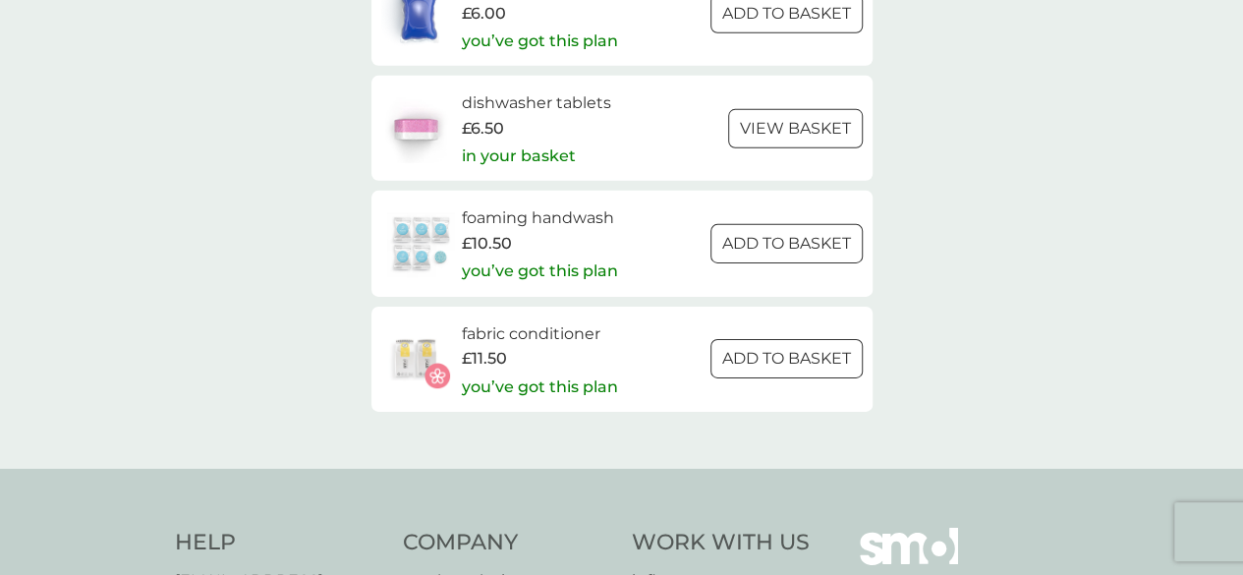
scroll to position [3046, 0]
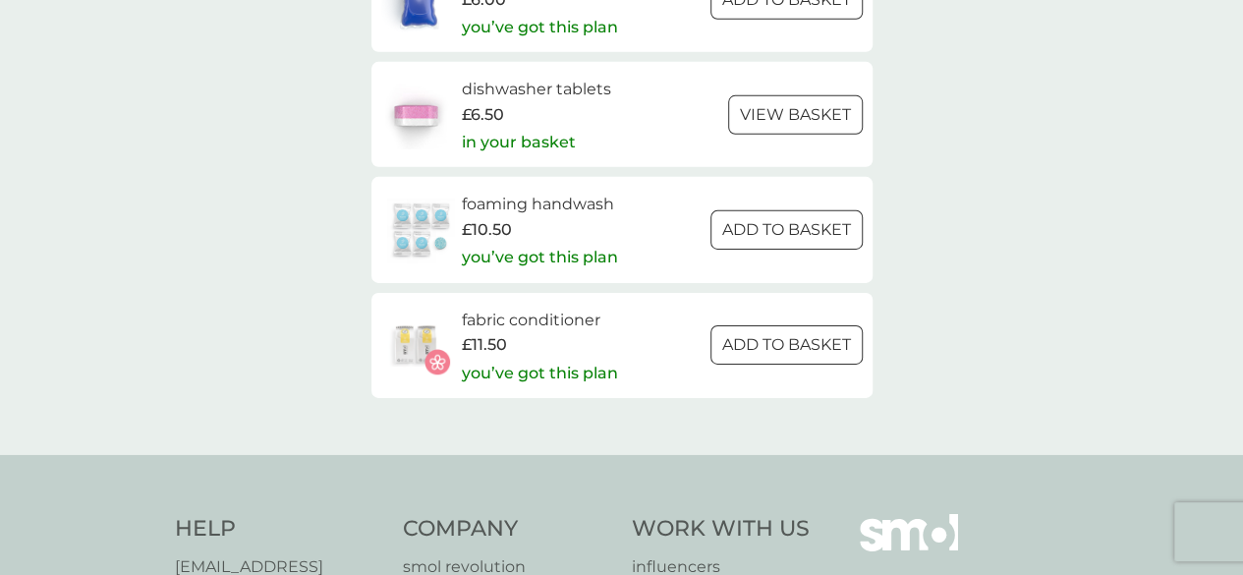
click at [406, 345] on img at bounding box center [415, 344] width 69 height 69
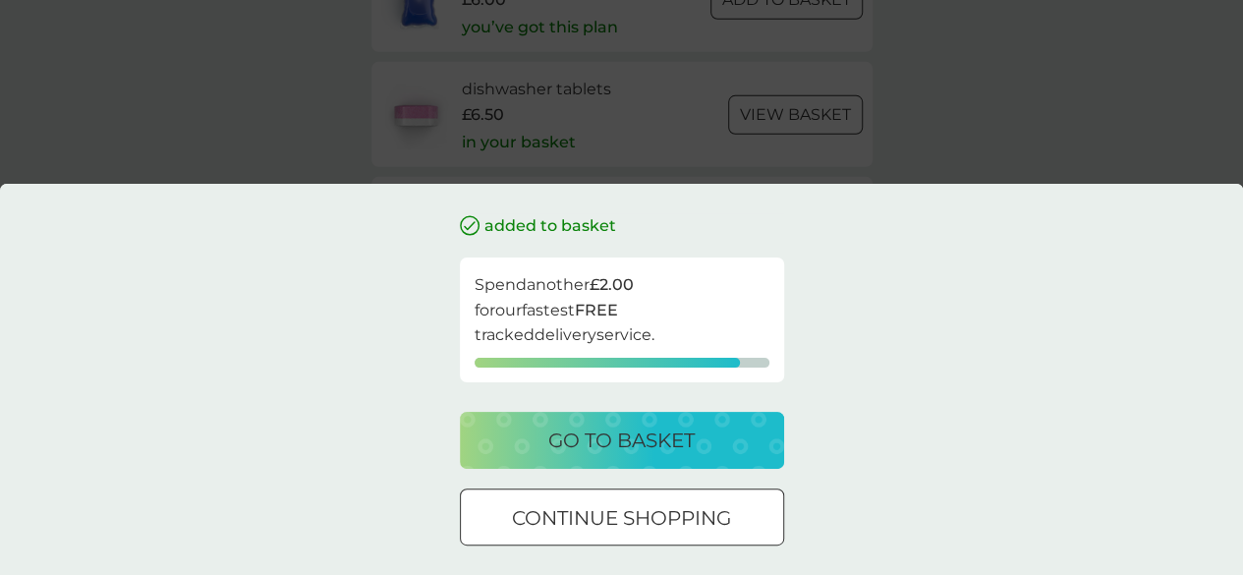
click at [1038, 158] on div "added to basket Spend another £2.00 for our fastest FREE tracked delivery servi…" at bounding box center [621, 287] width 1243 height 575
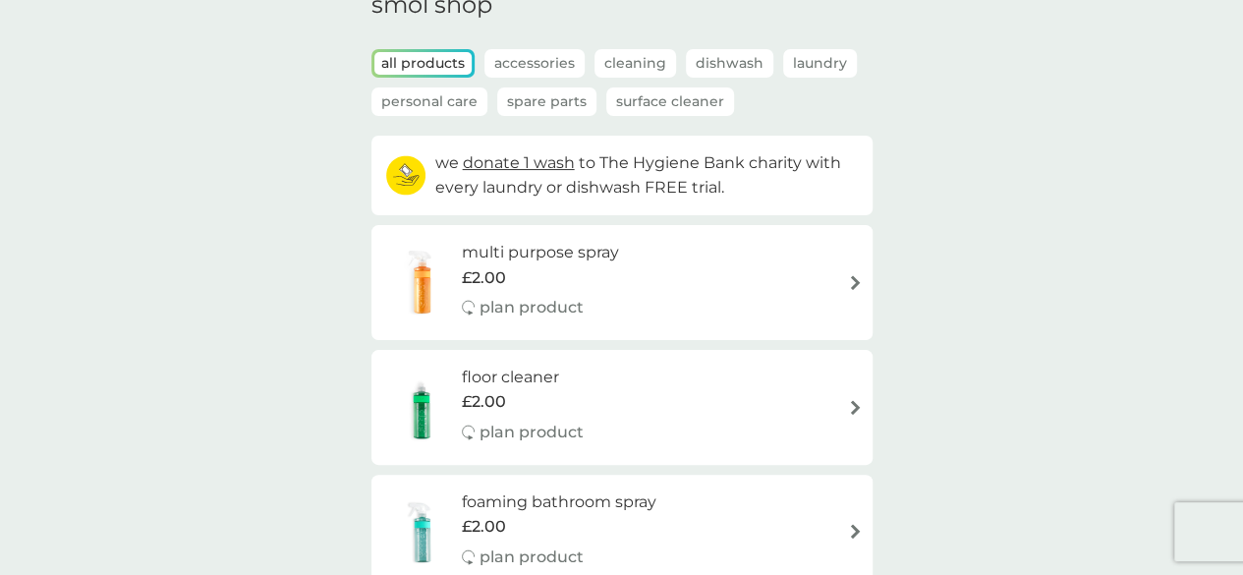
scroll to position [0, 0]
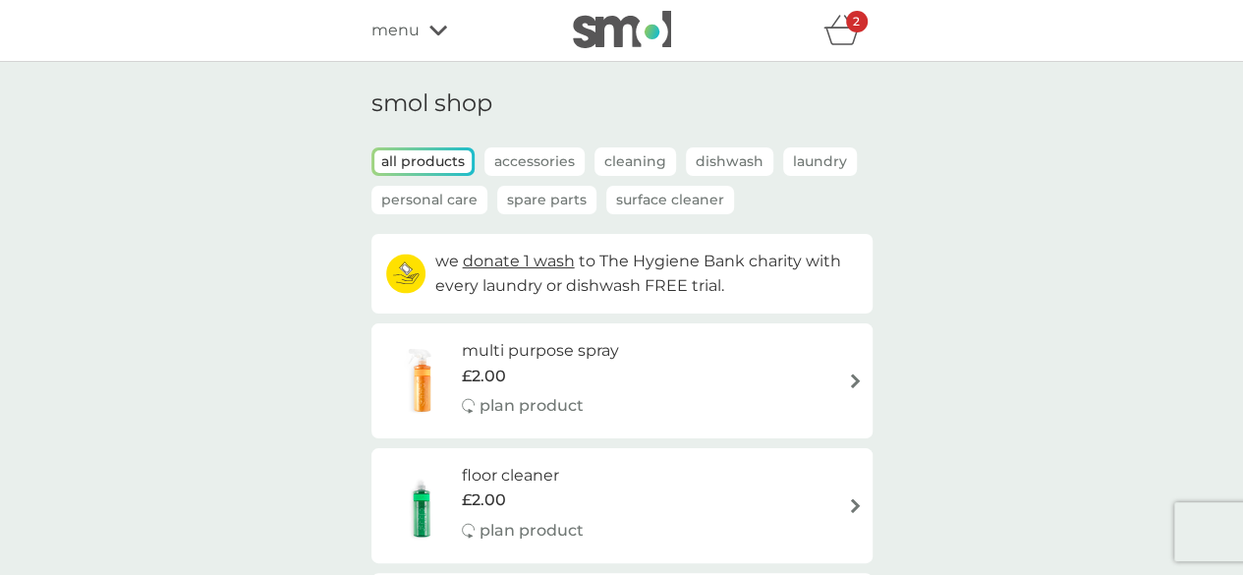
click at [853, 34] on icon "basket" at bounding box center [841, 30] width 37 height 30
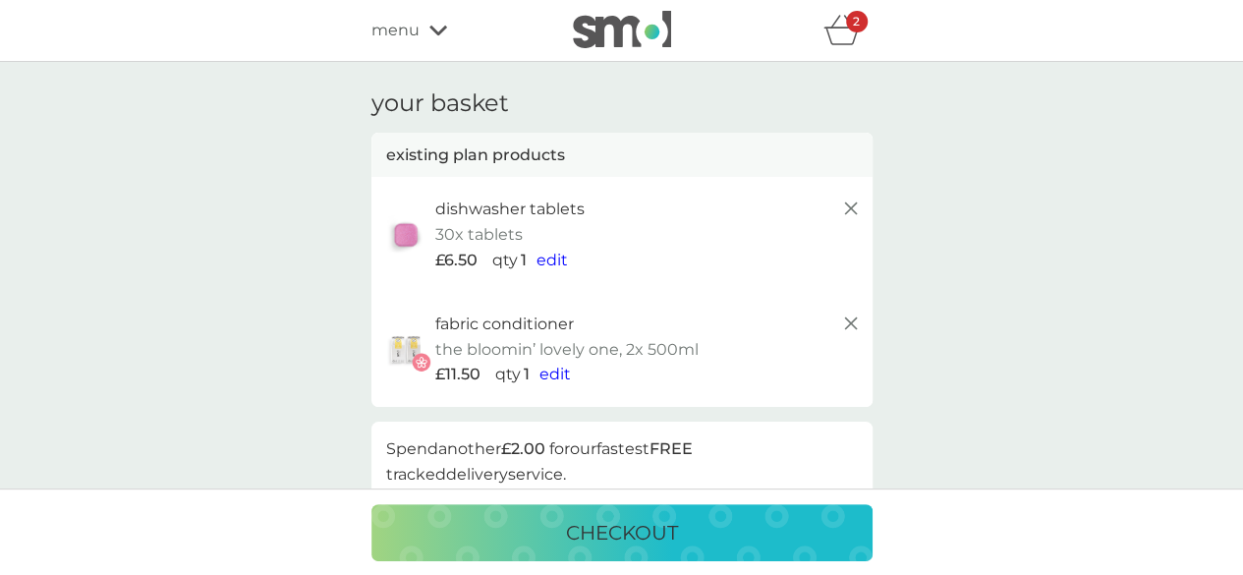
click at [848, 328] on icon at bounding box center [851, 323] width 24 height 24
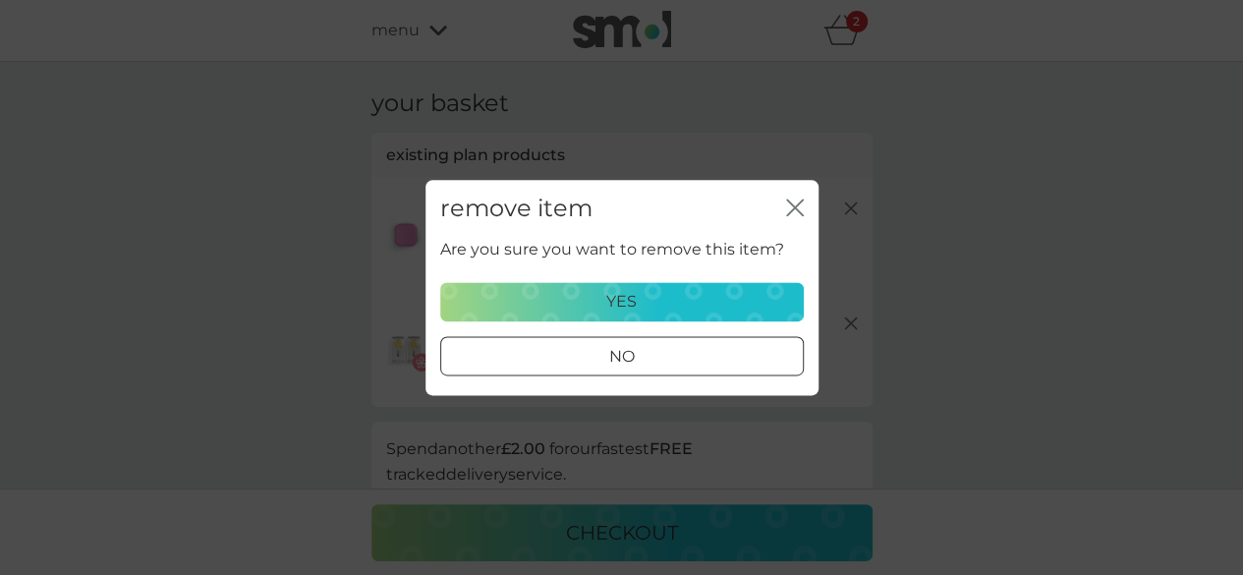
click at [722, 300] on div "yes" at bounding box center [622, 302] width 338 height 26
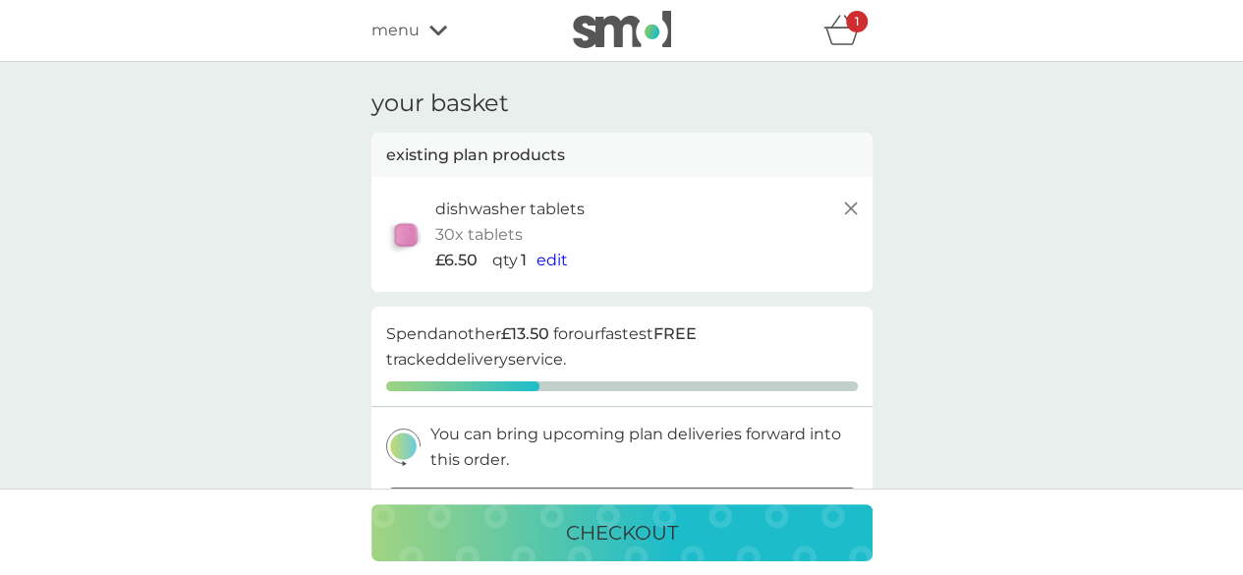
click at [847, 210] on line at bounding box center [850, 208] width 12 height 12
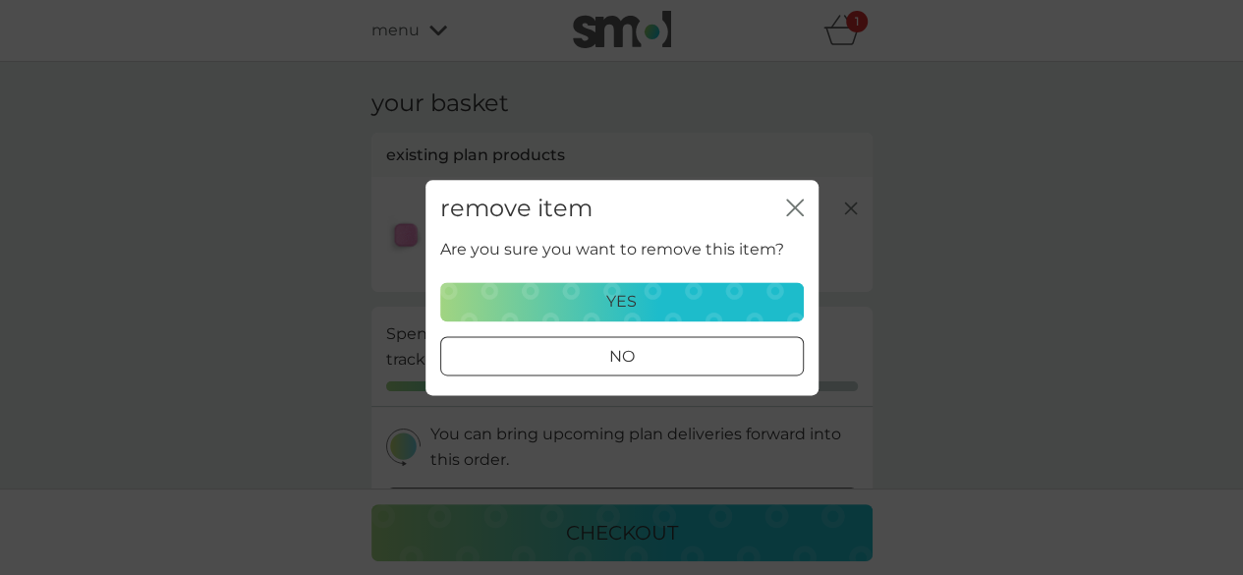
click at [701, 298] on div "yes" at bounding box center [622, 302] width 338 height 26
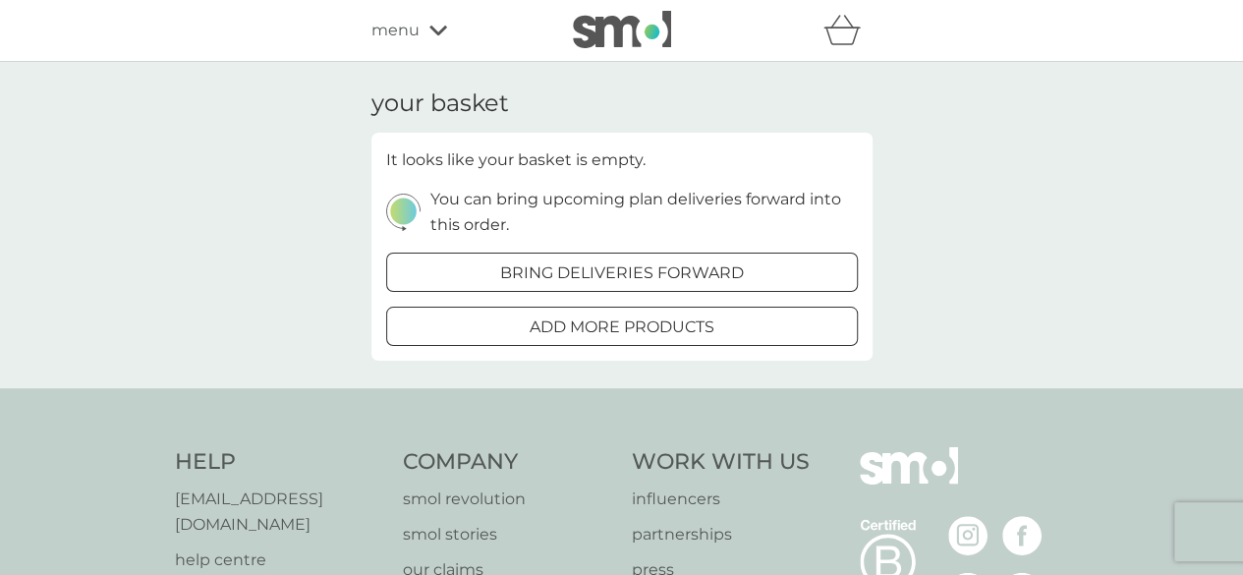
click at [963, 196] on div "your basket It looks like your basket is empty. You can bring upcoming plan del…" at bounding box center [621, 225] width 1243 height 326
click at [407, 32] on span "menu" at bounding box center [395, 31] width 48 height 26
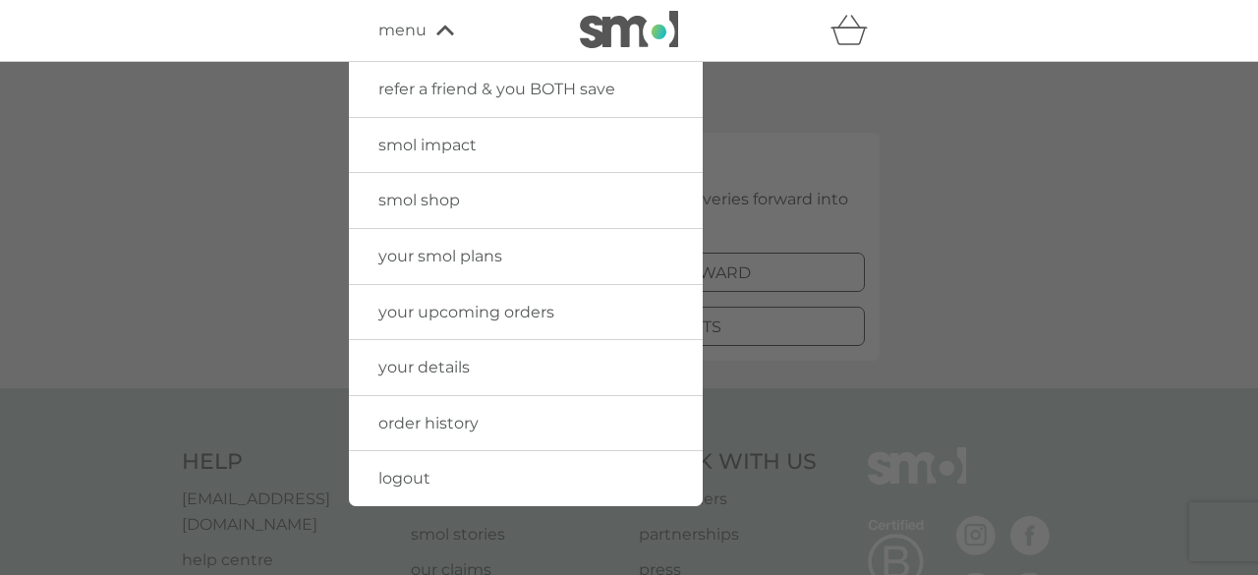
click at [448, 309] on span "your upcoming orders" at bounding box center [466, 312] width 176 height 19
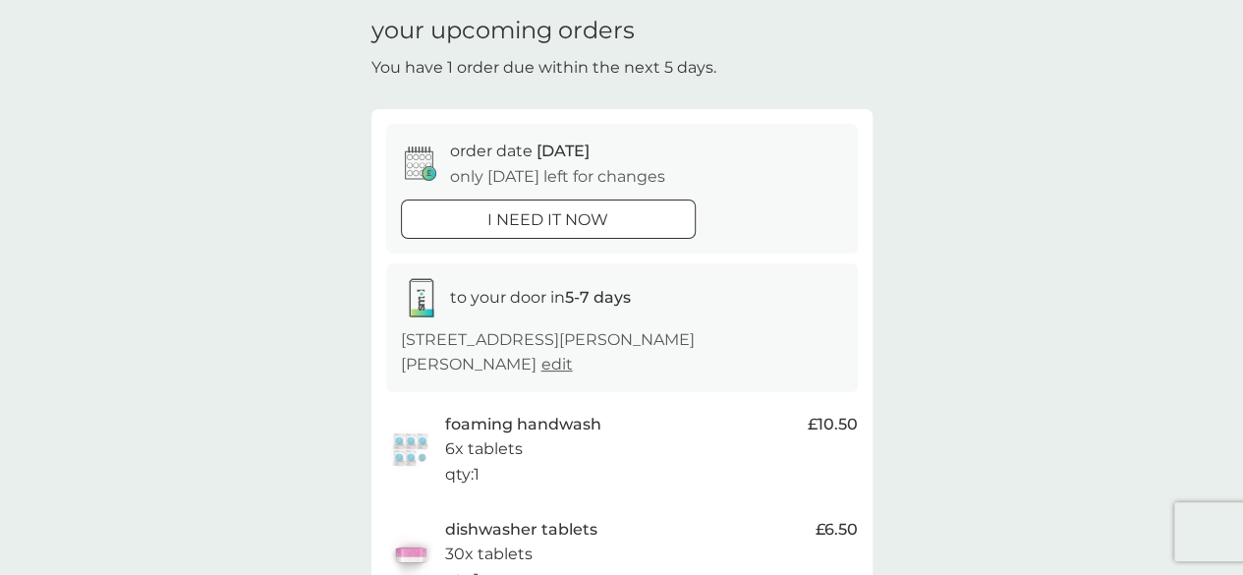
scroll to position [196, 0]
